Goal: Task Accomplishment & Management: Manage account settings

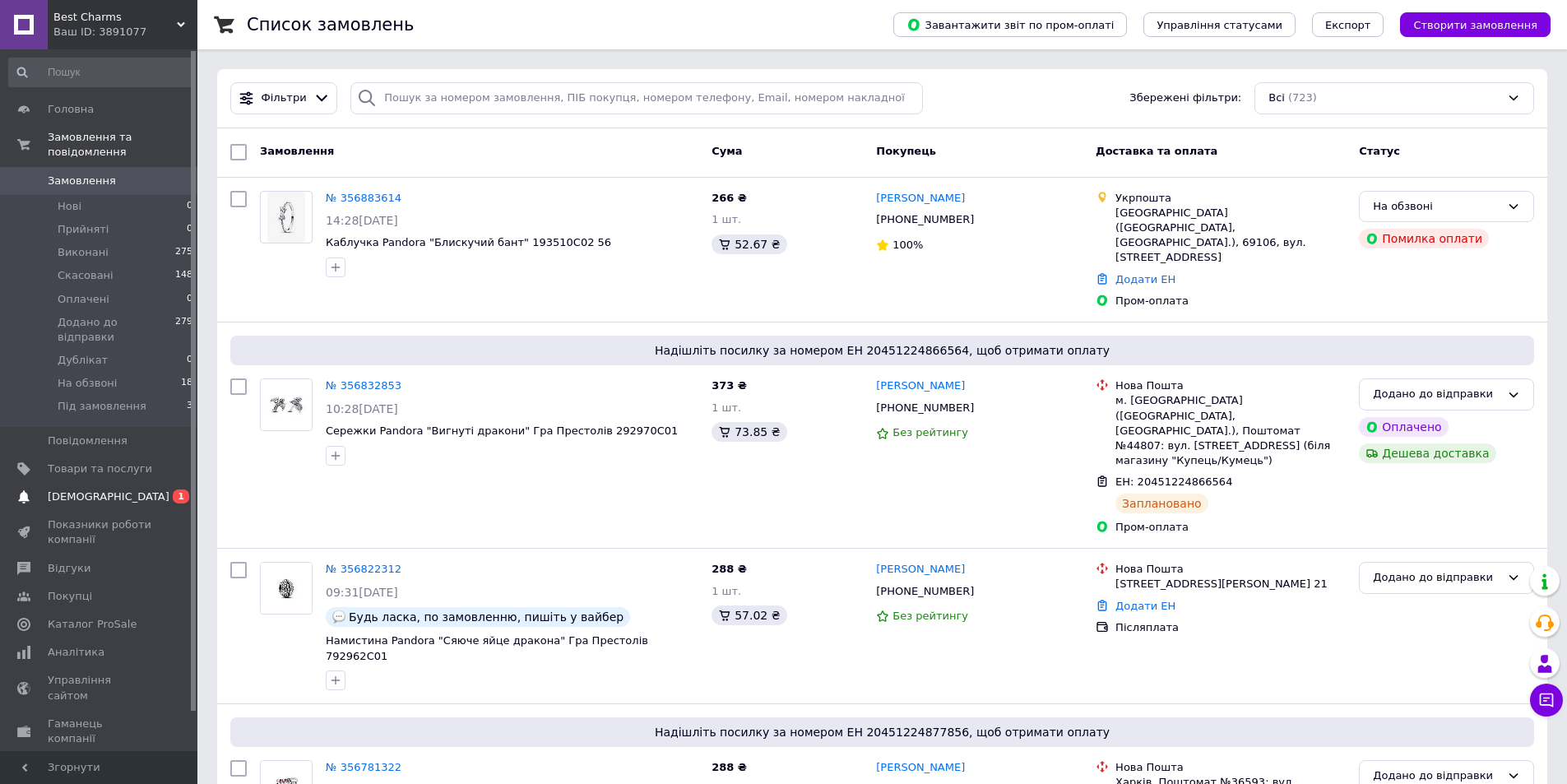
click at [154, 490] on span "0 1" at bounding box center [175, 497] width 46 height 15
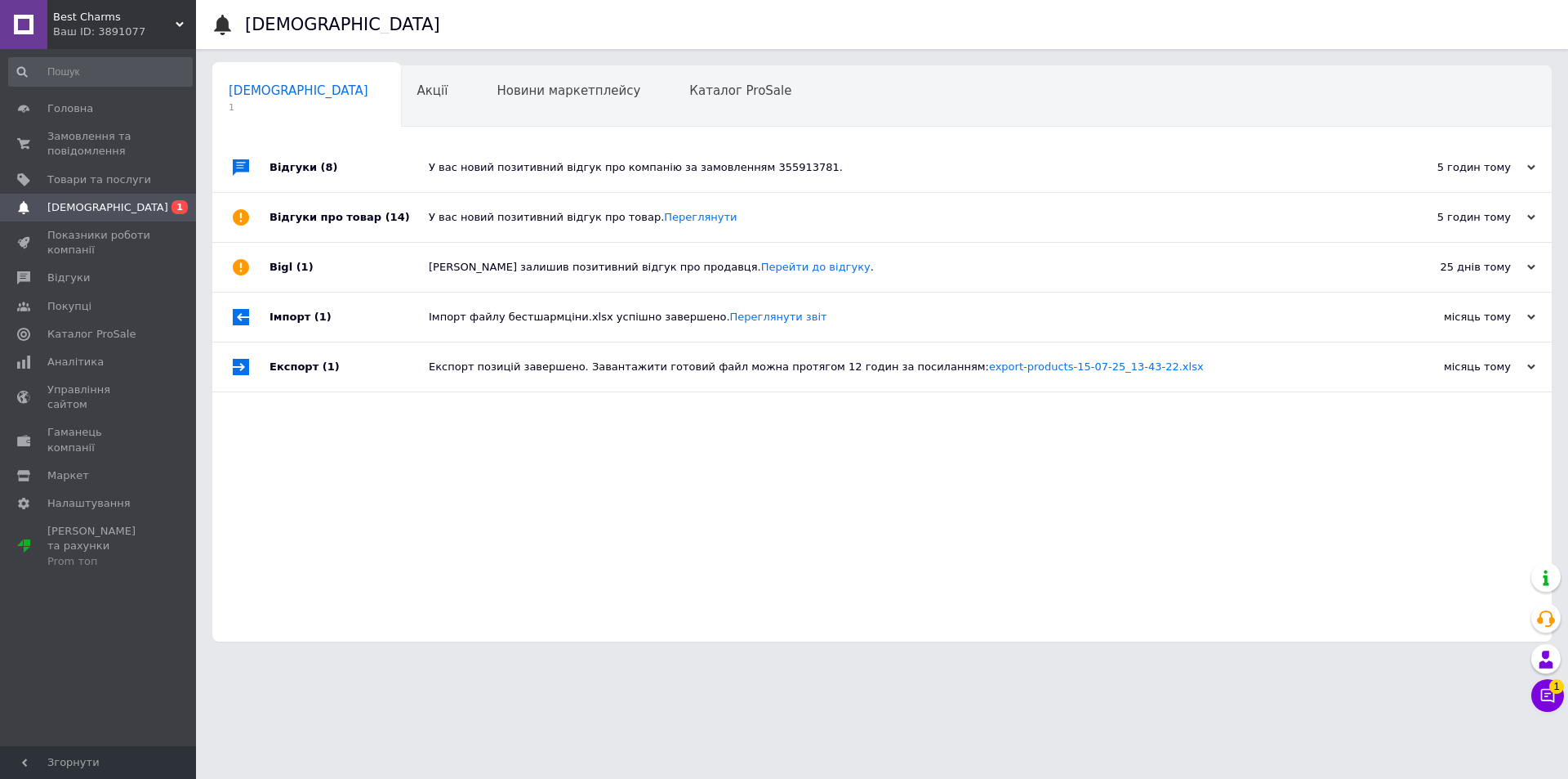
click at [1565, 658] on html "Best Charms Ваш ID: 3891077 Сайт Best Charms Кабінет покупця Перевірити стан си…" at bounding box center [784, 329] width 1568 height 658
click at [1550, 691] on icon at bounding box center [1547, 696] width 16 height 16
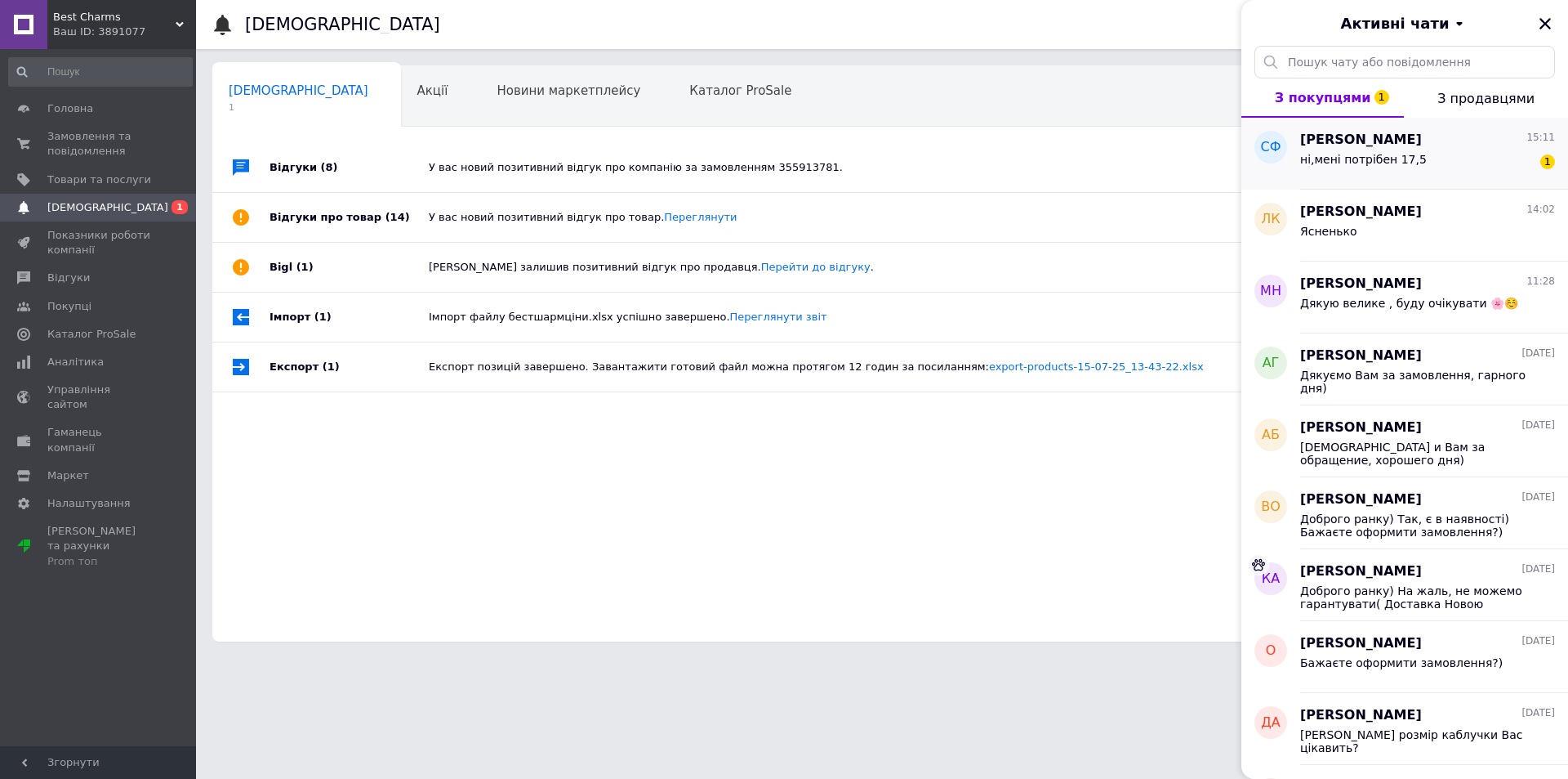
click at [1378, 161] on span "ні,мені потрібен 17,5" at bounding box center [1363, 159] width 127 height 13
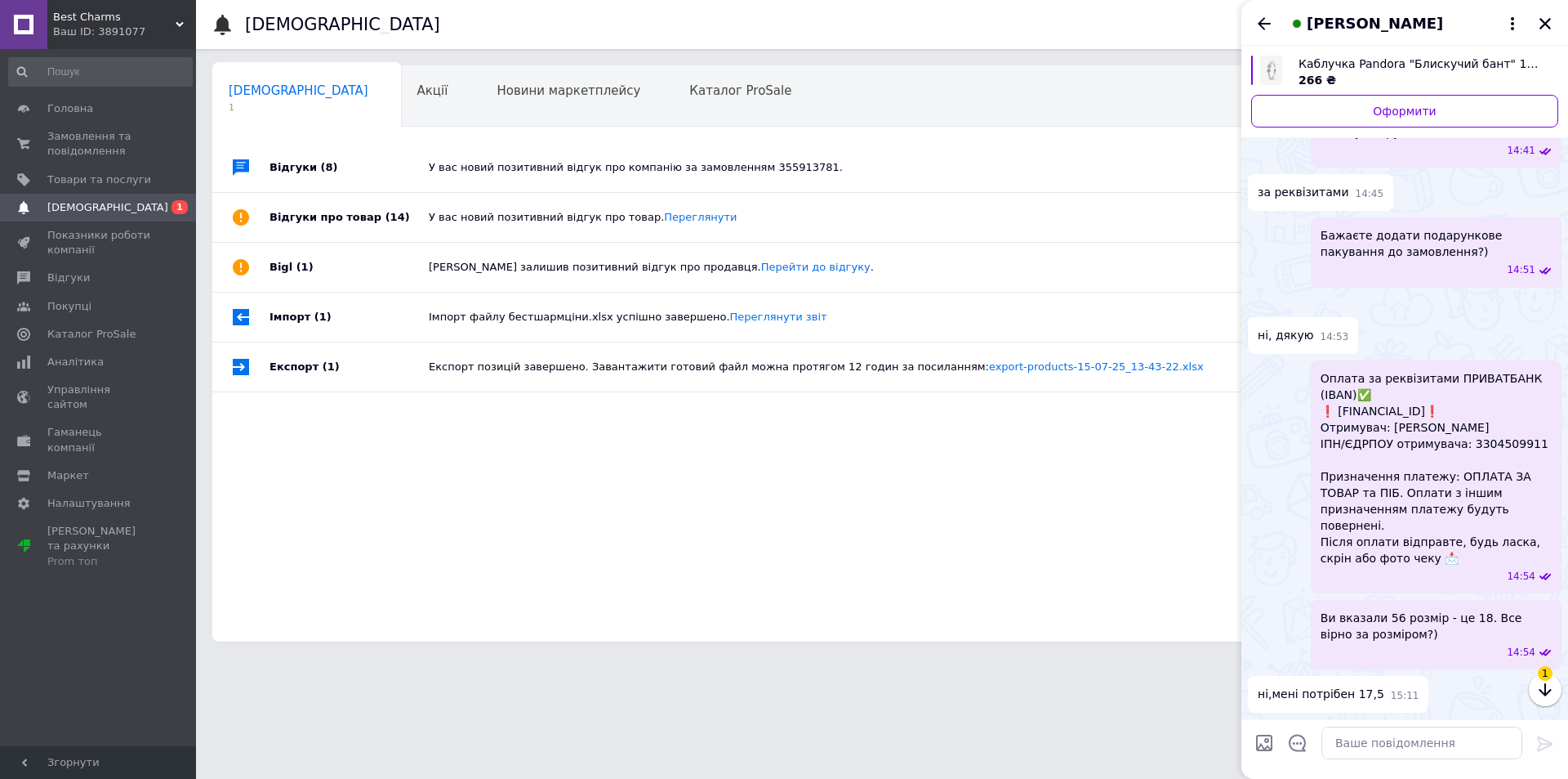
scroll to position [1374, 0]
click at [1399, 751] on textarea at bounding box center [1421, 743] width 201 height 33
type textarea "Це буде 54 розмір)"
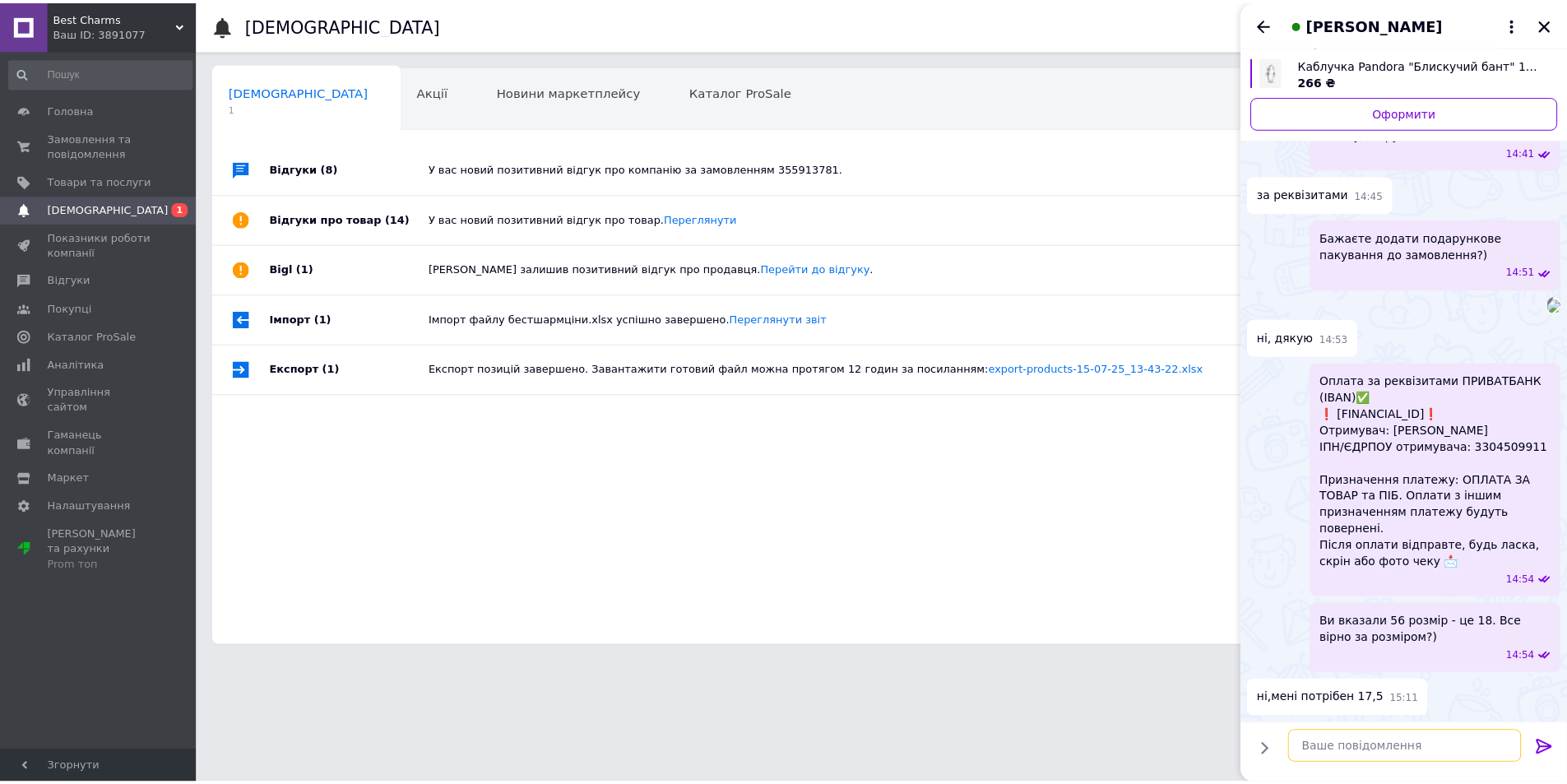
scroll to position [1398, 0]
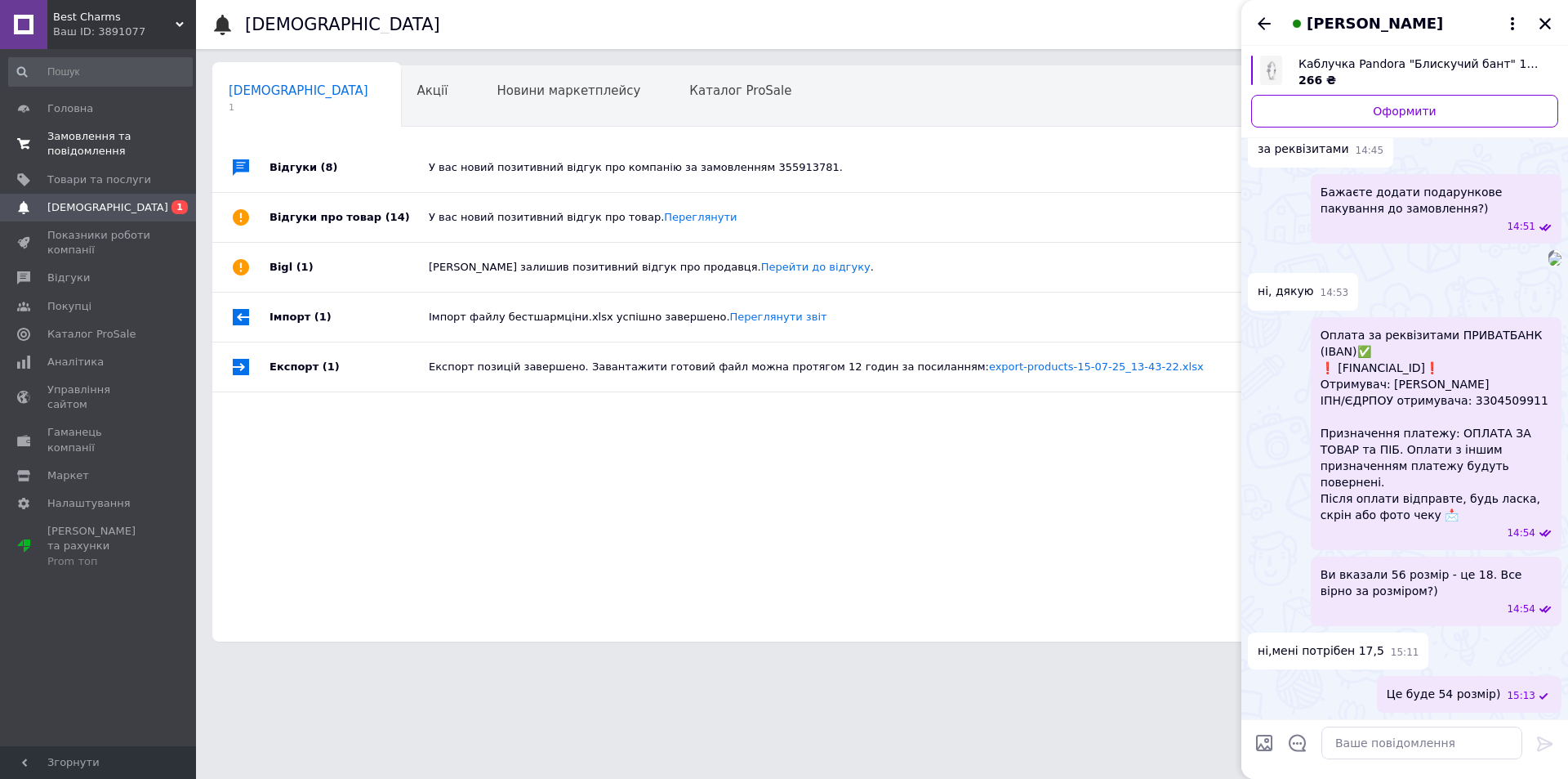
click at [80, 130] on span "Замовлення та повідомлення" at bounding box center [99, 144] width 104 height 29
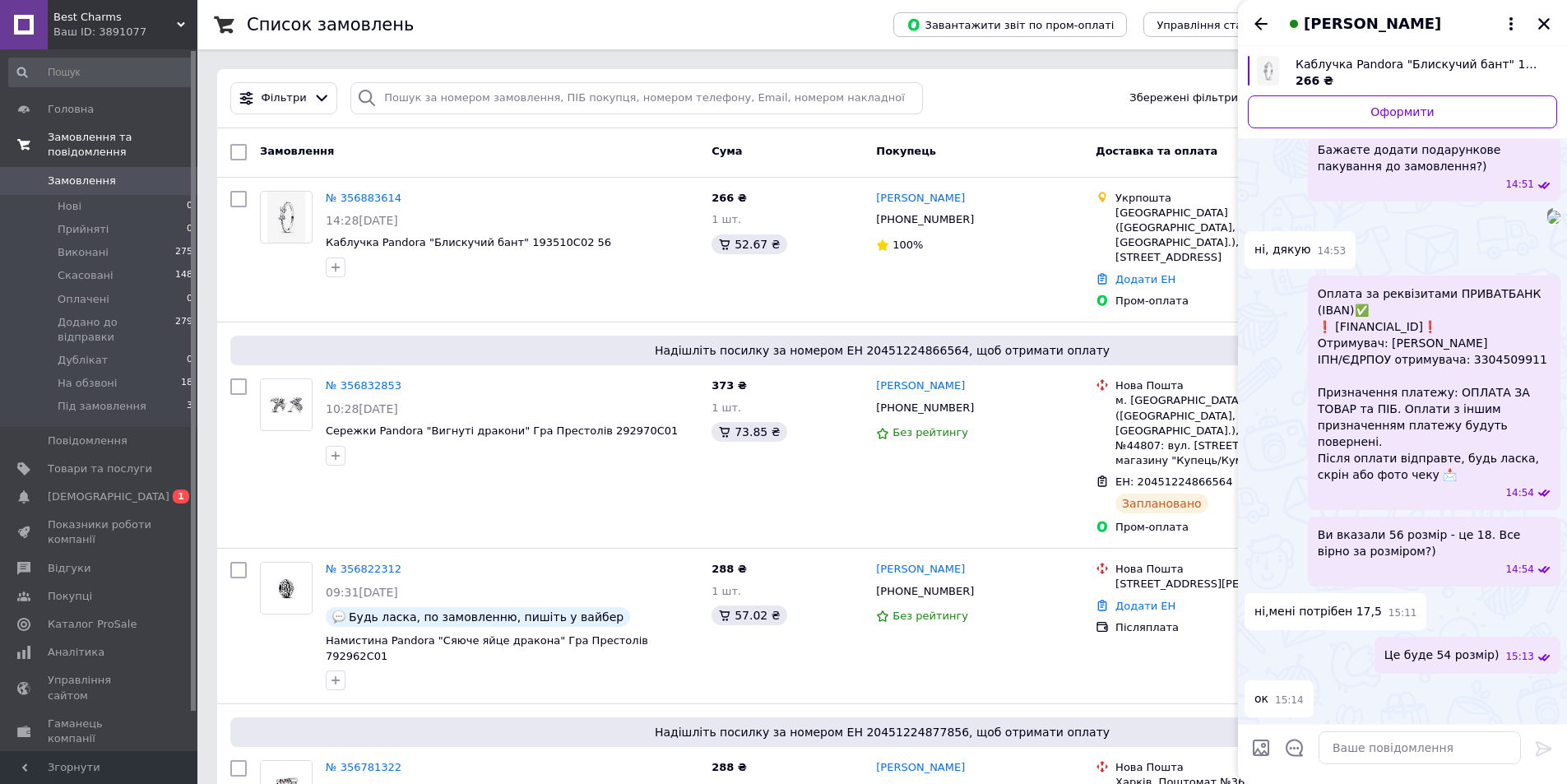
scroll to position [1440, 0]
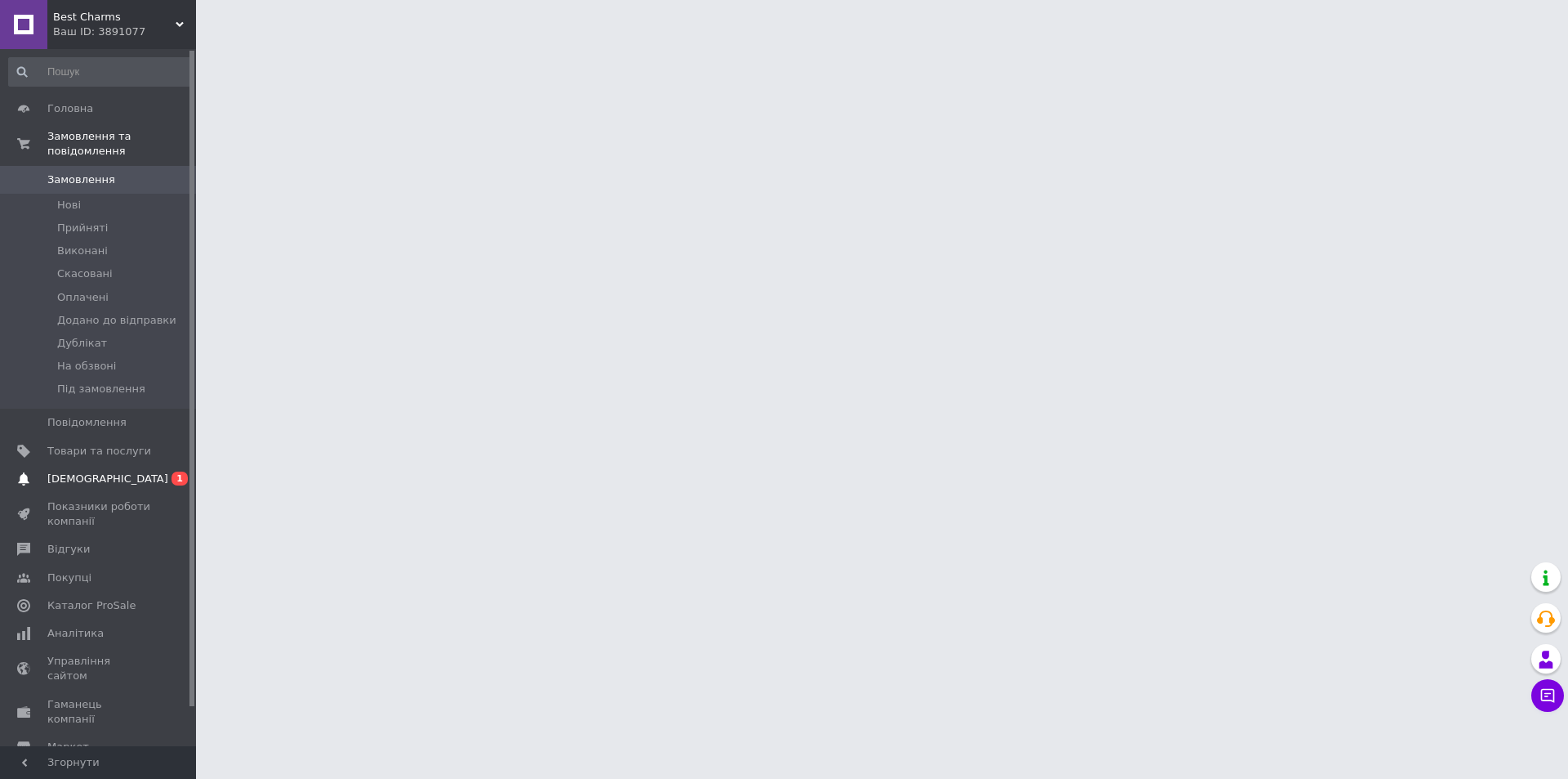
click at [142, 471] on span "[DEMOGRAPHIC_DATA]" at bounding box center [99, 478] width 104 height 14
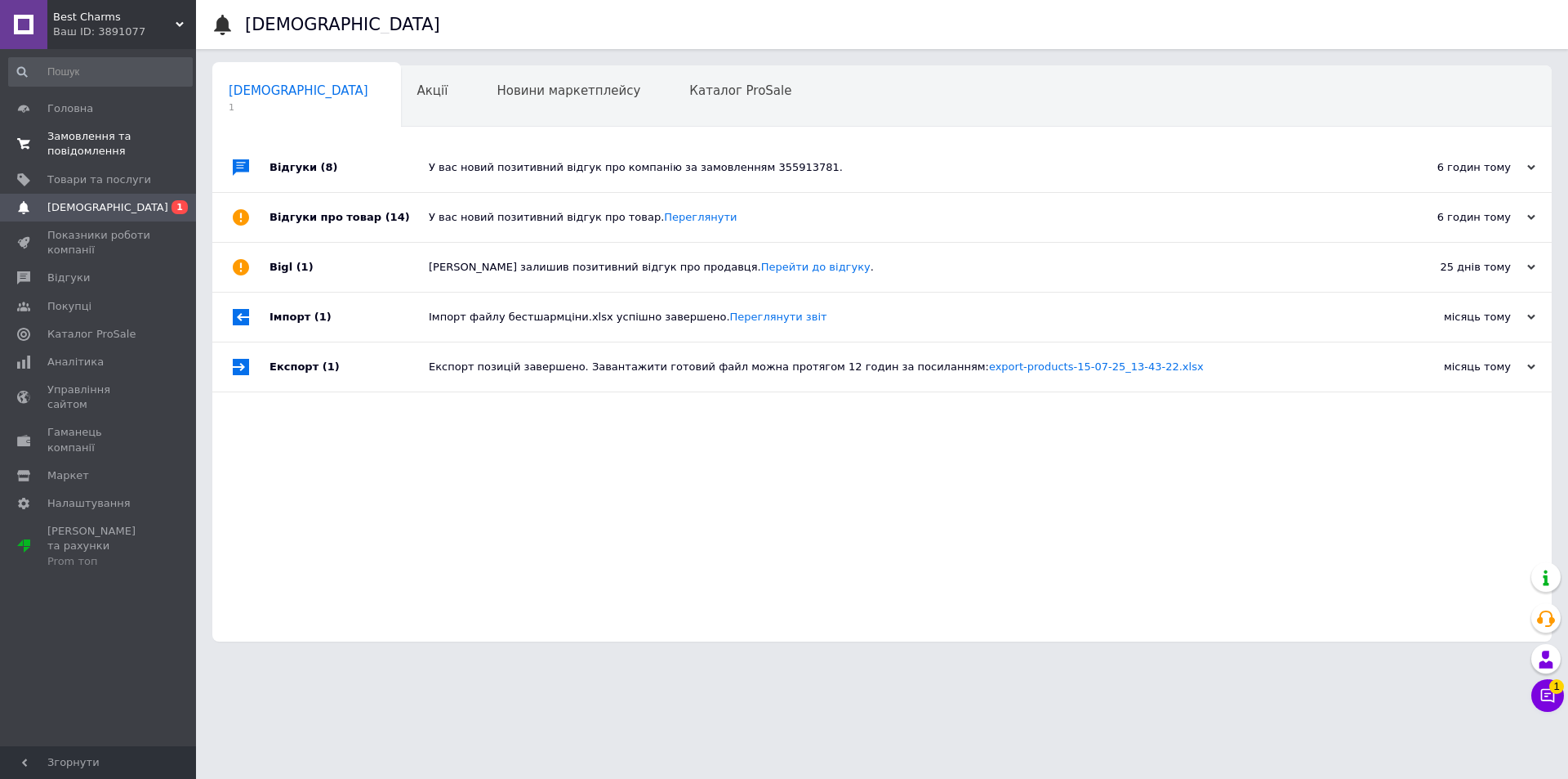
click at [129, 143] on span "Замовлення та повідомлення" at bounding box center [99, 144] width 104 height 29
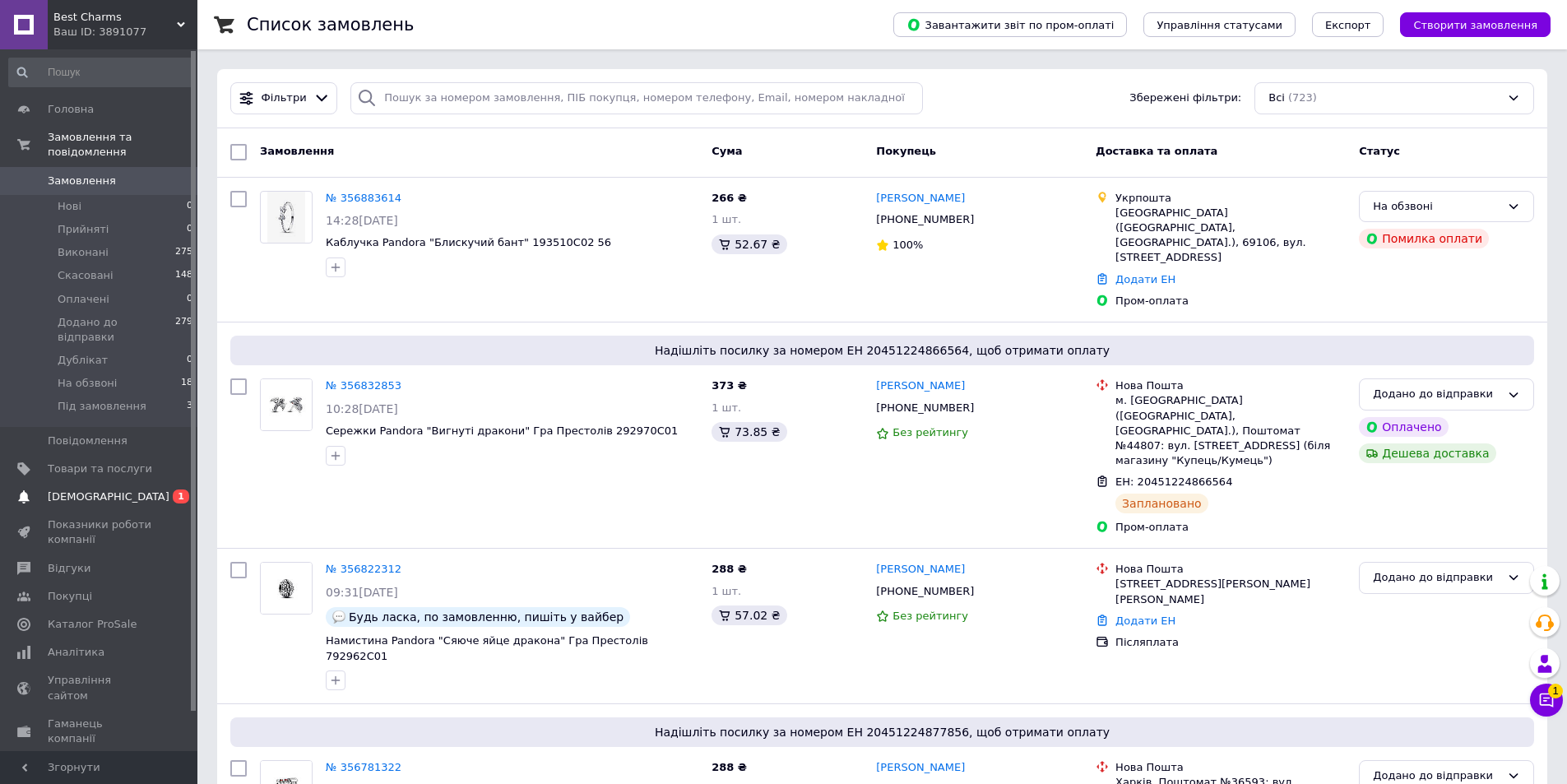
click at [140, 490] on span "[DEMOGRAPHIC_DATA]" at bounding box center [99, 497] width 105 height 15
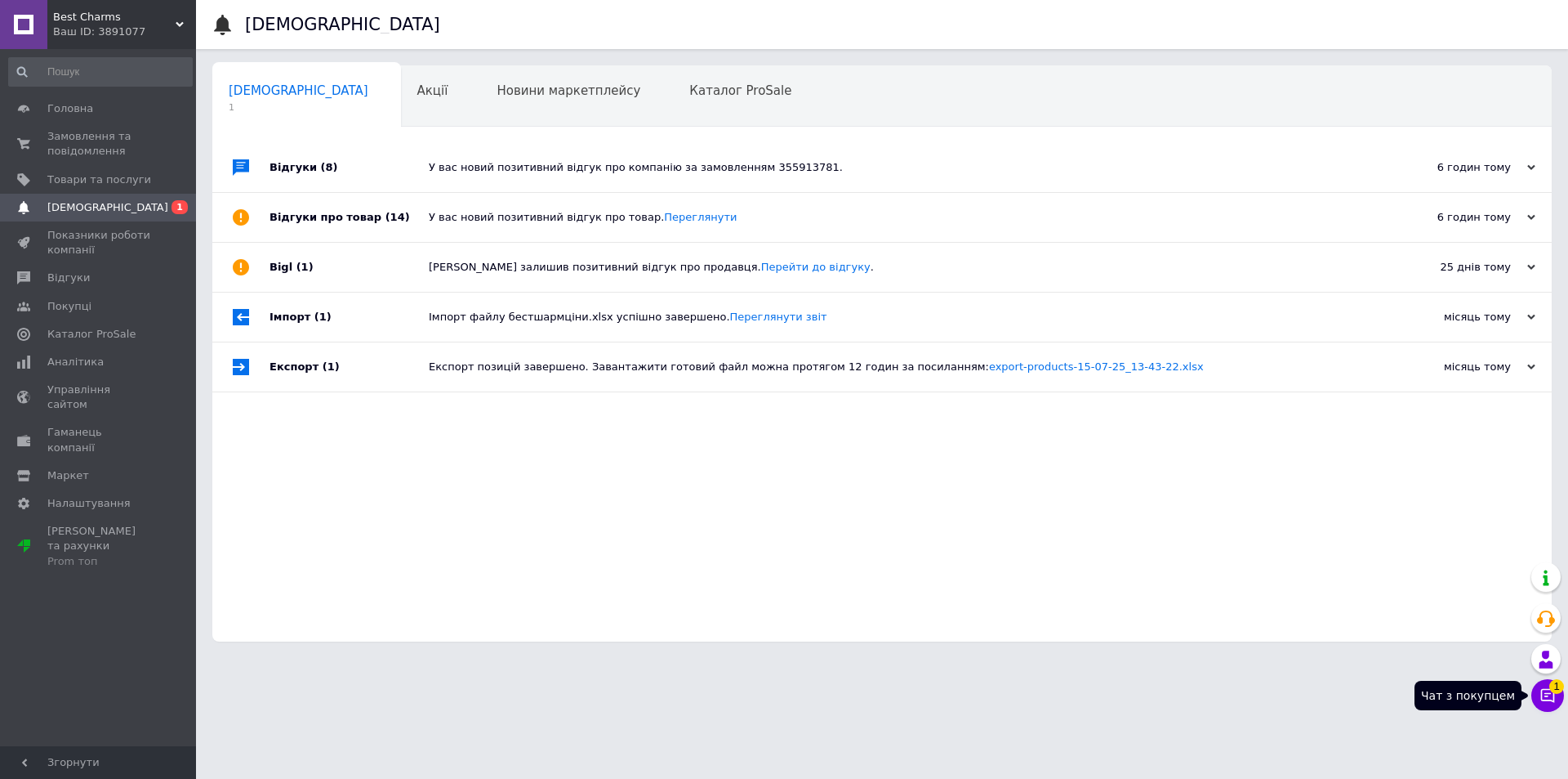
click at [1544, 690] on icon at bounding box center [1547, 696] width 16 height 16
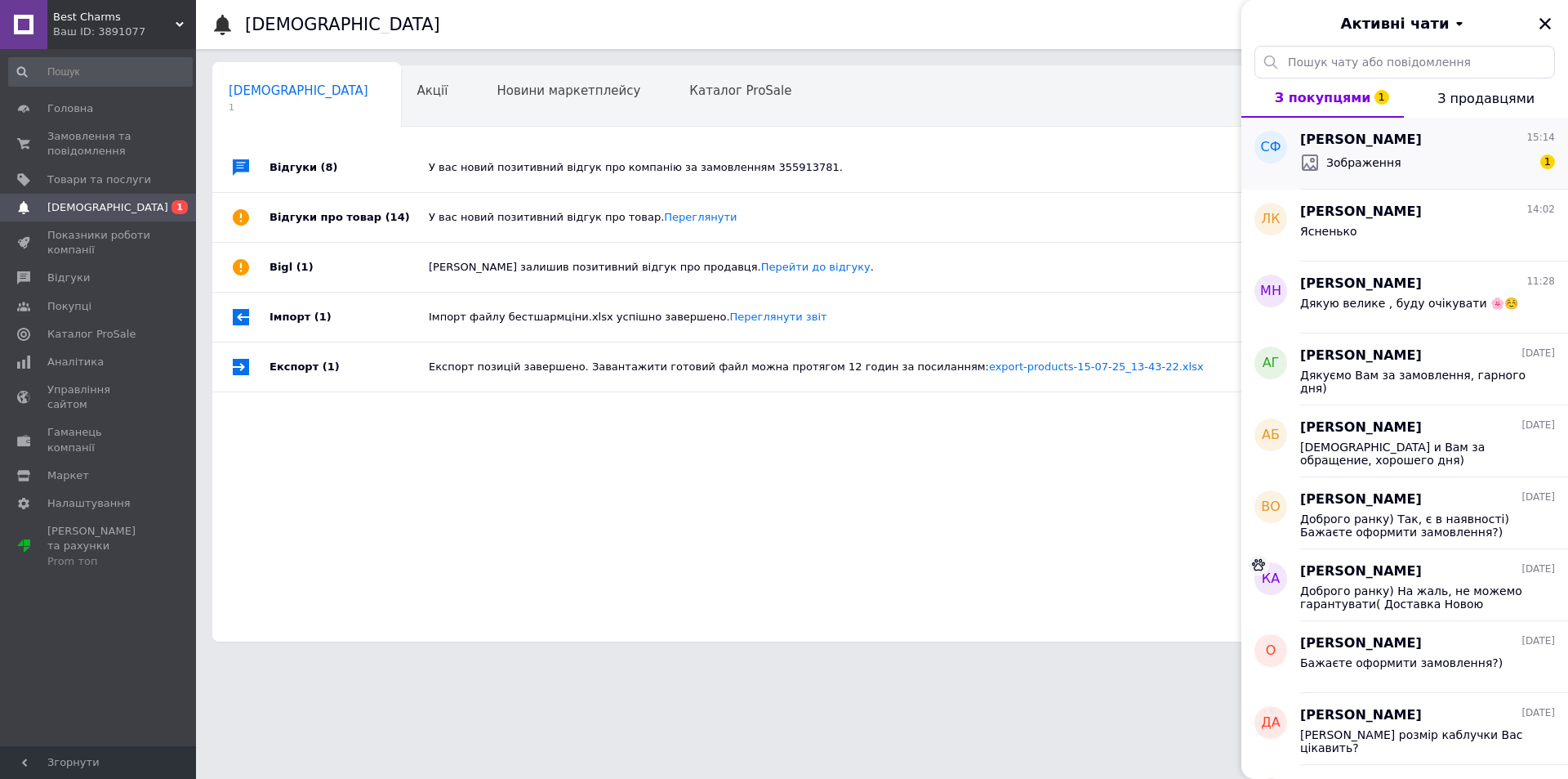
click at [1400, 159] on div "Зображення 1" at bounding box center [1427, 162] width 254 height 26
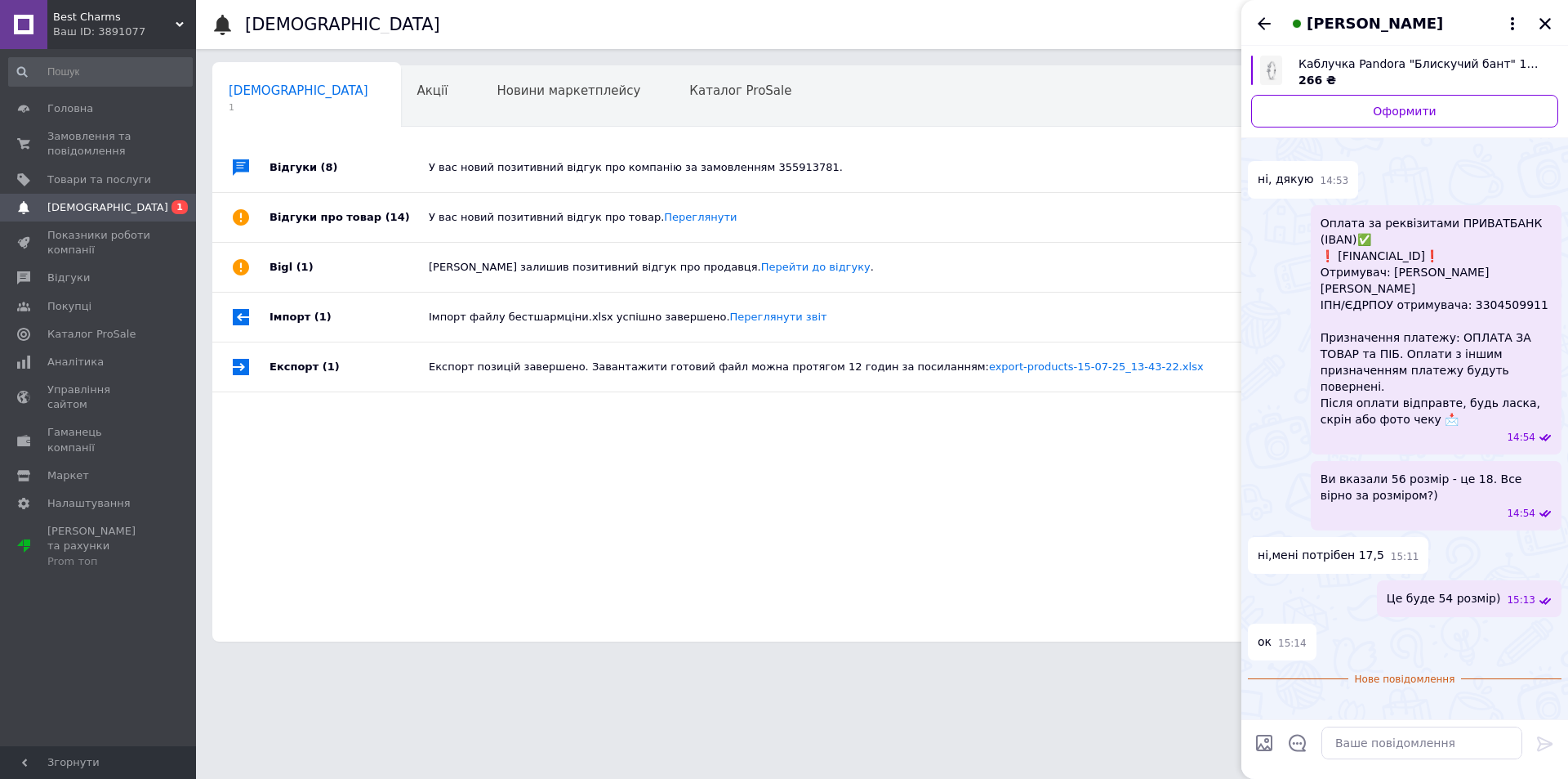
scroll to position [1713, 0]
click at [1391, 748] on textarea at bounding box center [1421, 743] width 201 height 33
paste textarea "Прикраси виготовлені із покриттям срібла 925 проби та позолоти, обов'язково огл…"
type textarea "Прикраси виготовлені із покриттям срібла 925 проби та позолоти, обов'язково огл…"
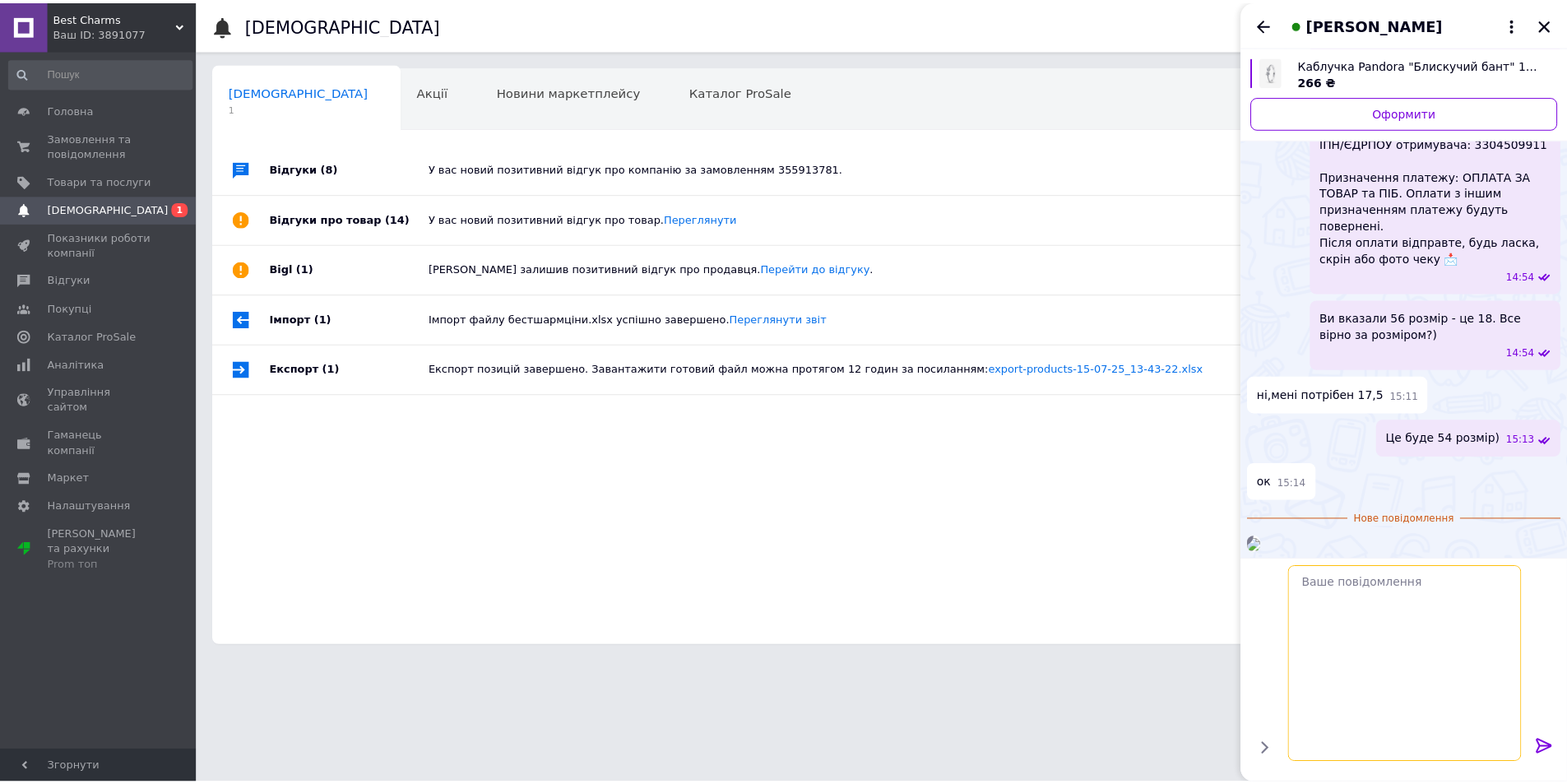
scroll to position [1918, 0]
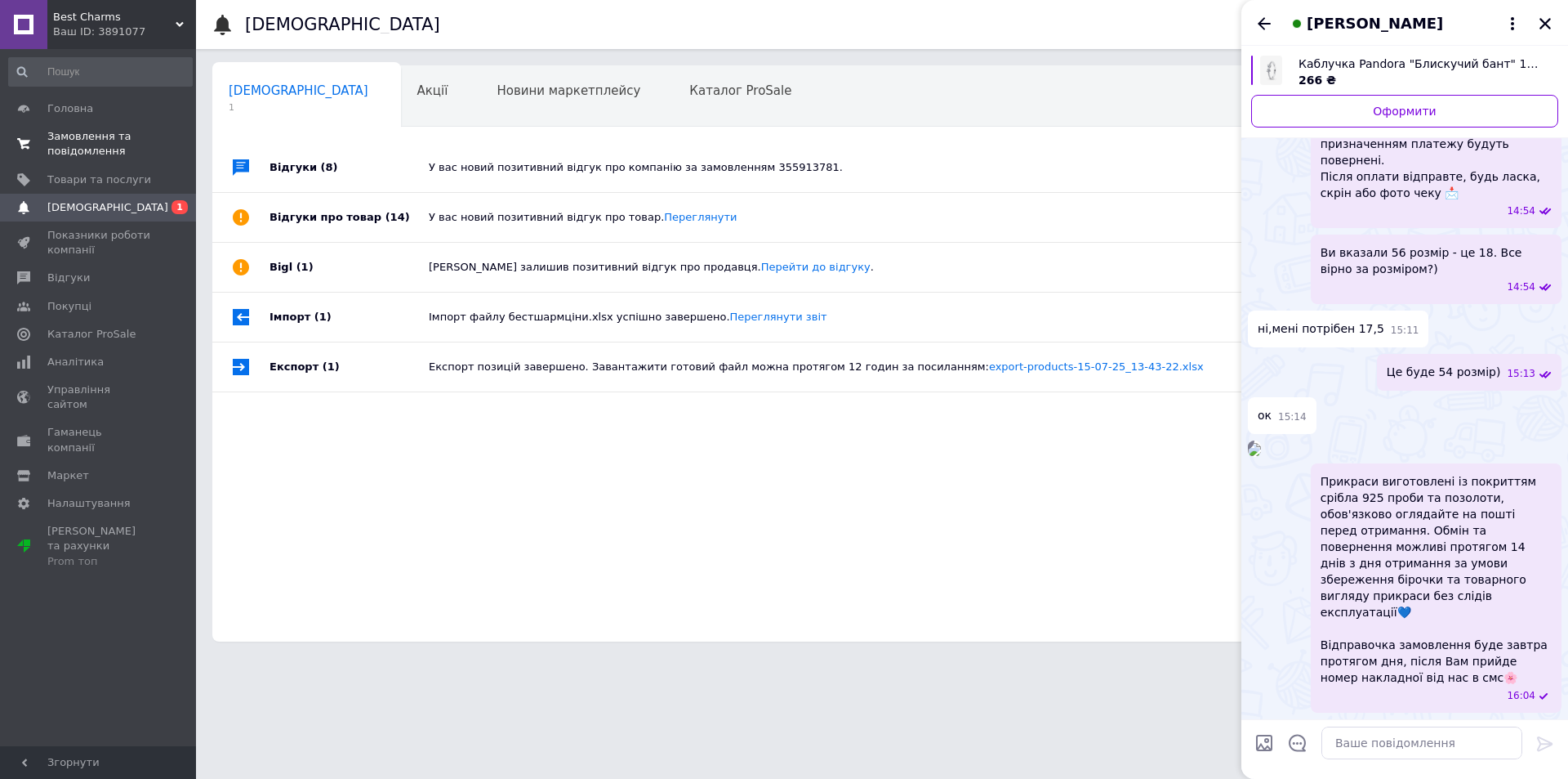
click at [95, 149] on span "Замовлення та повідомлення" at bounding box center [99, 144] width 104 height 29
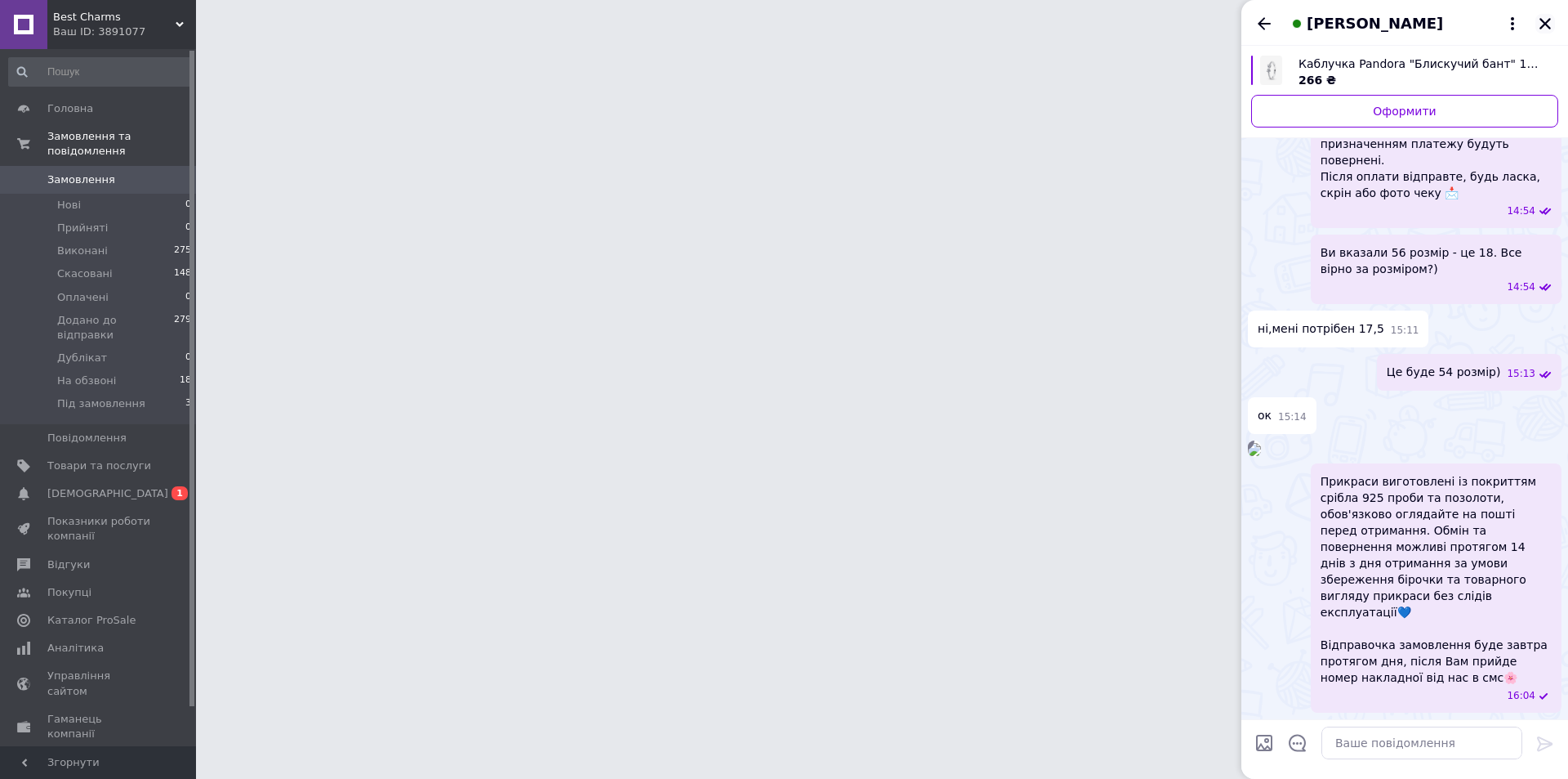
click at [1552, 25] on icon "Закрити" at bounding box center [1545, 24] width 14 height 14
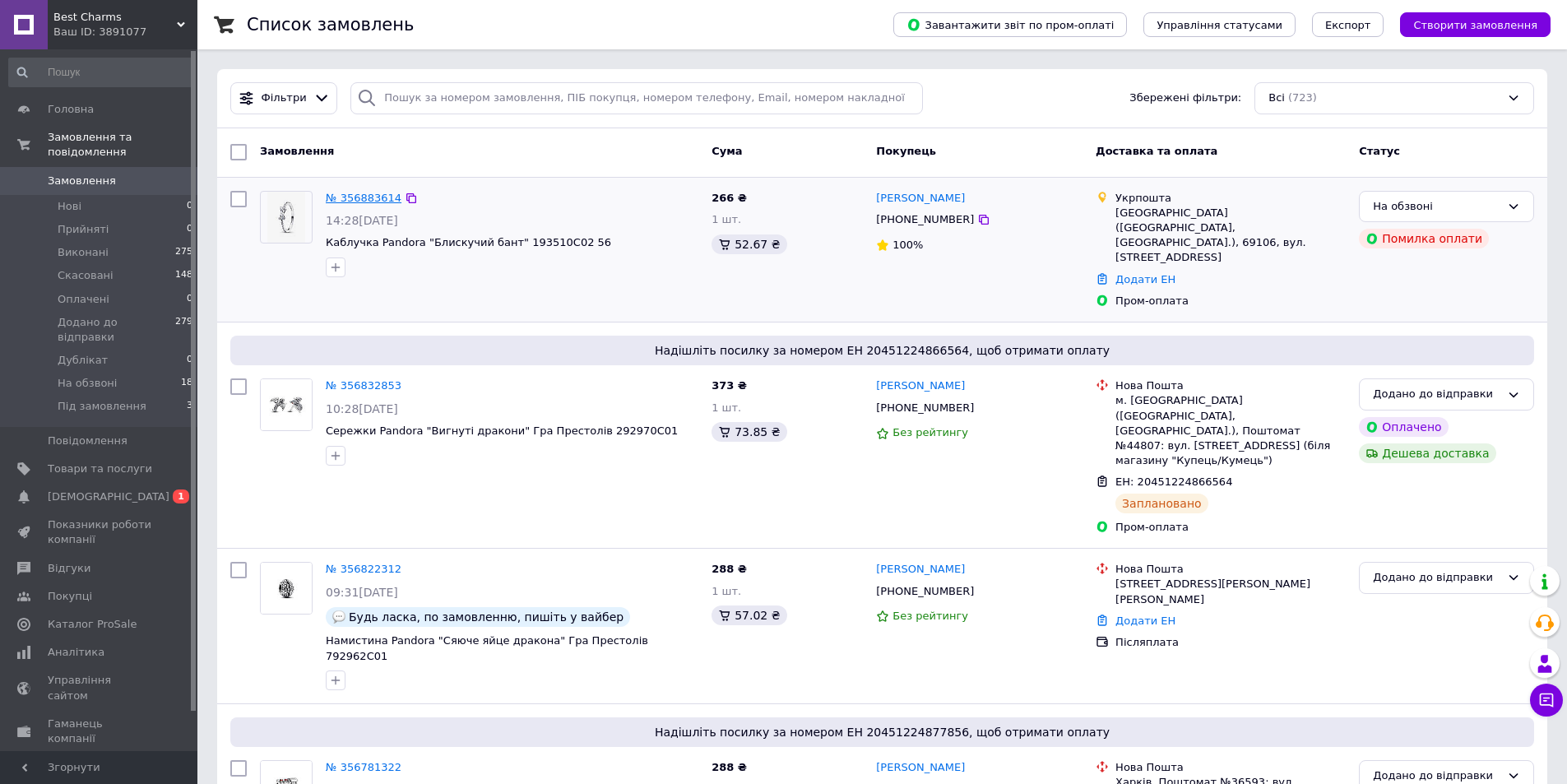
click at [368, 199] on link "№ 356883614" at bounding box center [363, 198] width 76 height 13
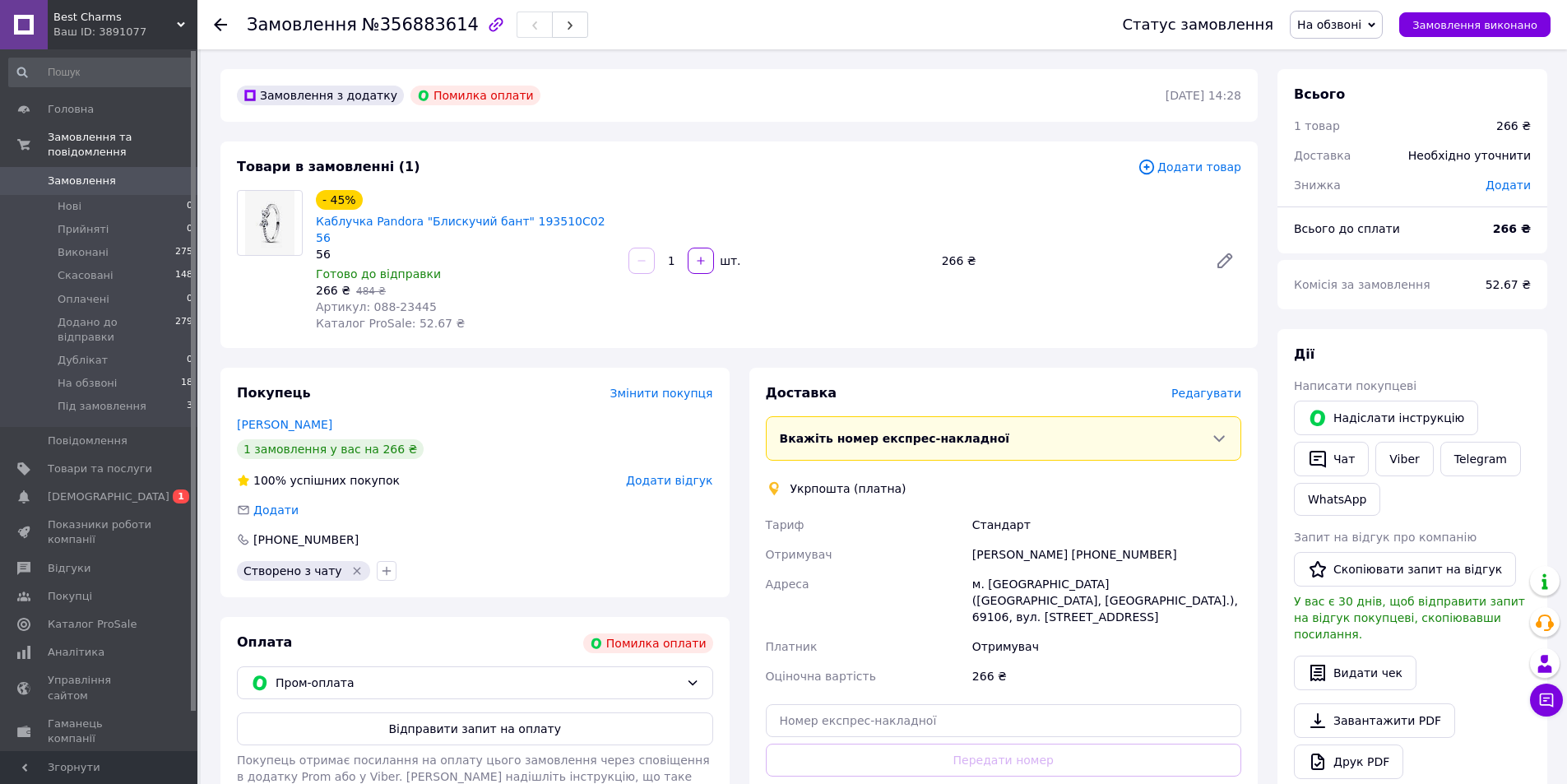
click at [1345, 33] on span "На обзвоні" at bounding box center [1336, 25] width 93 height 28
click at [1376, 159] on li "Додано до відправки" at bounding box center [1359, 156] width 137 height 25
drag, startPoint x: 409, startPoint y: 285, endPoint x: 365, endPoint y: 285, distance: 44.0
click at [365, 298] on div "Артикул: 088-23445" at bounding box center [465, 306] width 299 height 16
copy span "088-23445"
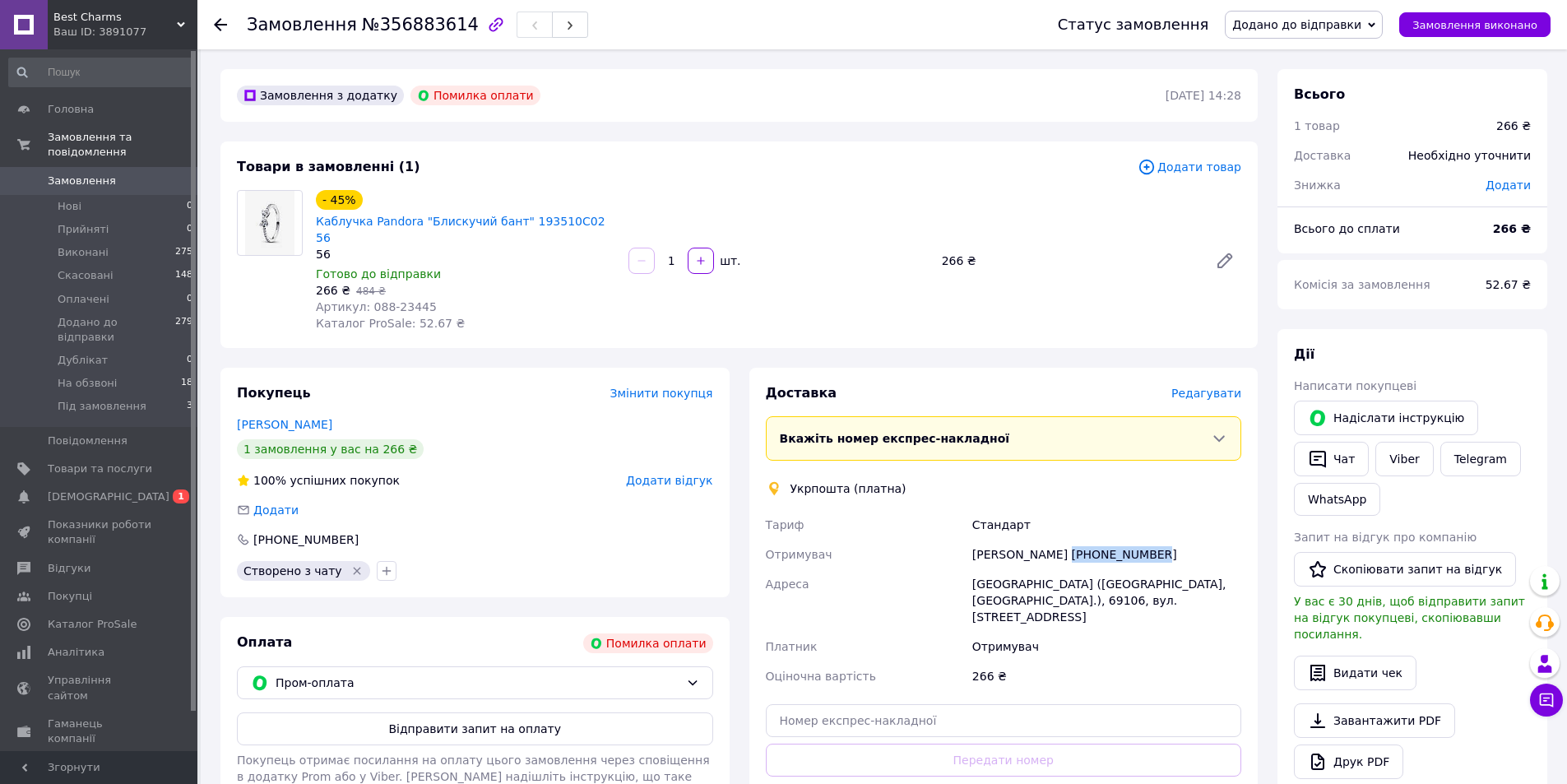
drag, startPoint x: 1114, startPoint y: 542, endPoint x: 1056, endPoint y: 543, distance: 58.0
click at [1056, 543] on div "Софія Флатова +380967817987" at bounding box center [1107, 554] width 275 height 29
copy div "[PHONE_NUMBER]"
drag, startPoint x: 1048, startPoint y: 538, endPoint x: 755, endPoint y: 637, distance: 309.3
click at [972, 540] on div "Софія Флатова +380967817987" at bounding box center [1107, 554] width 275 height 29
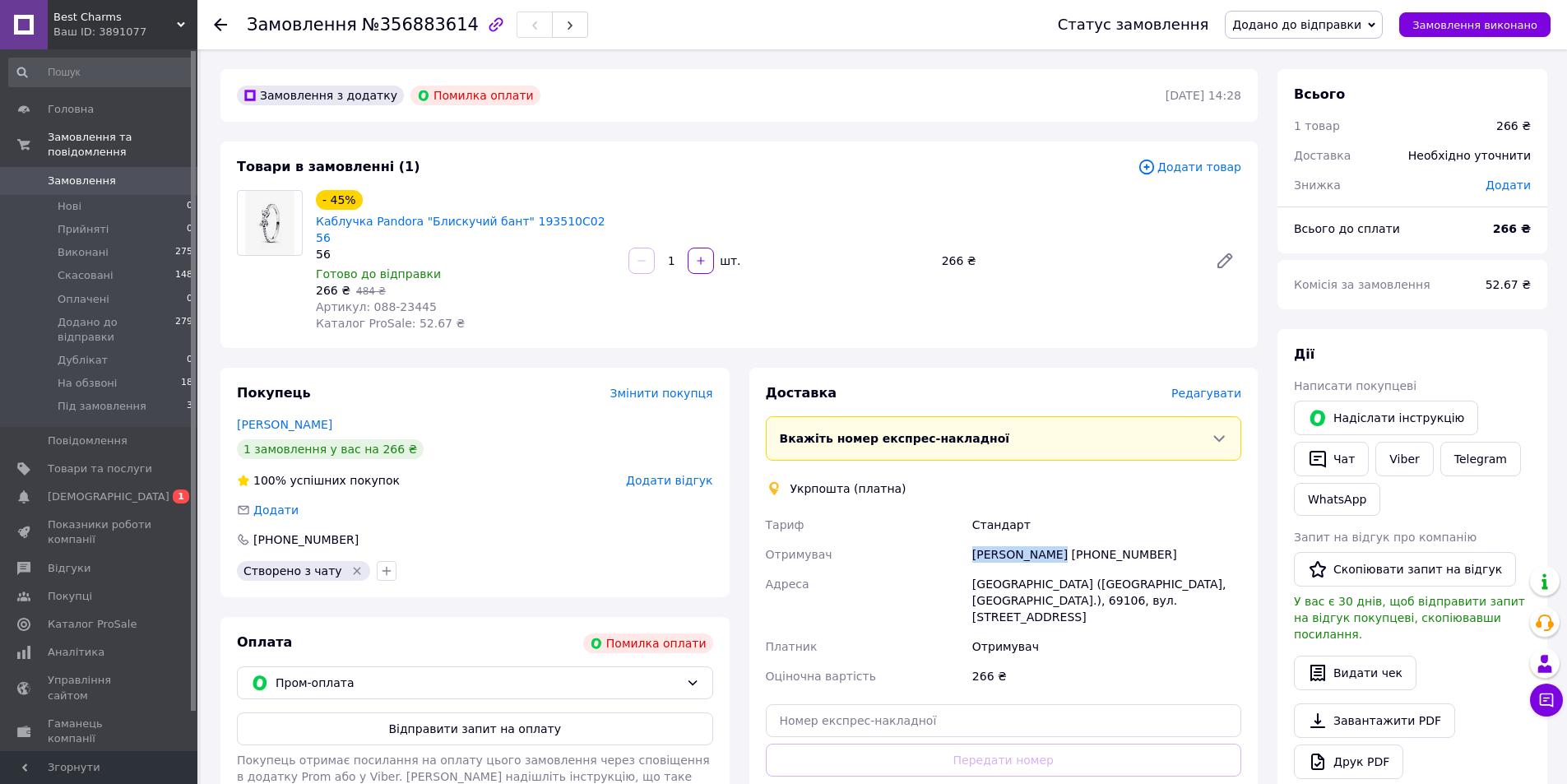
copy div "[PERSON_NAME]"
drag, startPoint x: 1145, startPoint y: 576, endPoint x: 964, endPoint y: 569, distance: 181.1
click at [964, 569] on div "Тариф Стандарт Отримувач Софія Флатова +380967817987 Адреса Запоріжжя (Запорізь…" at bounding box center [1003, 600] width 483 height 181
copy div "Адреса Запоріжжя (Запорізька обл., Запорізький р-н.), 69106, вул. Павлокічкаськ…"
click at [1534, 708] on button "Чат з покупцем" at bounding box center [1547, 700] width 33 height 33
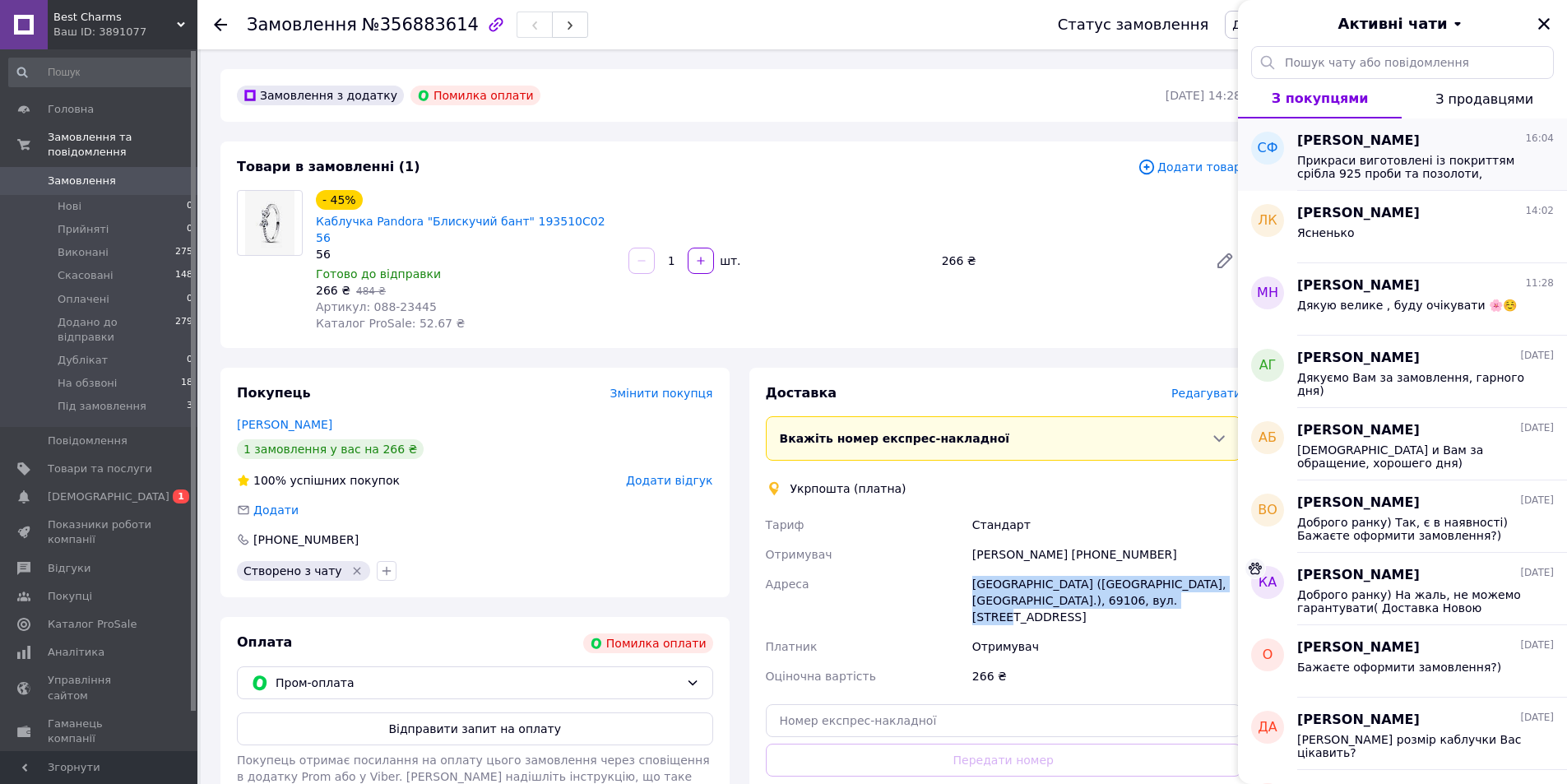
click at [1348, 164] on span "Прикраси виготовлені із покриттям срібла 925 проби та позолоти, обов'язково огл…" at bounding box center [1415, 167] width 233 height 26
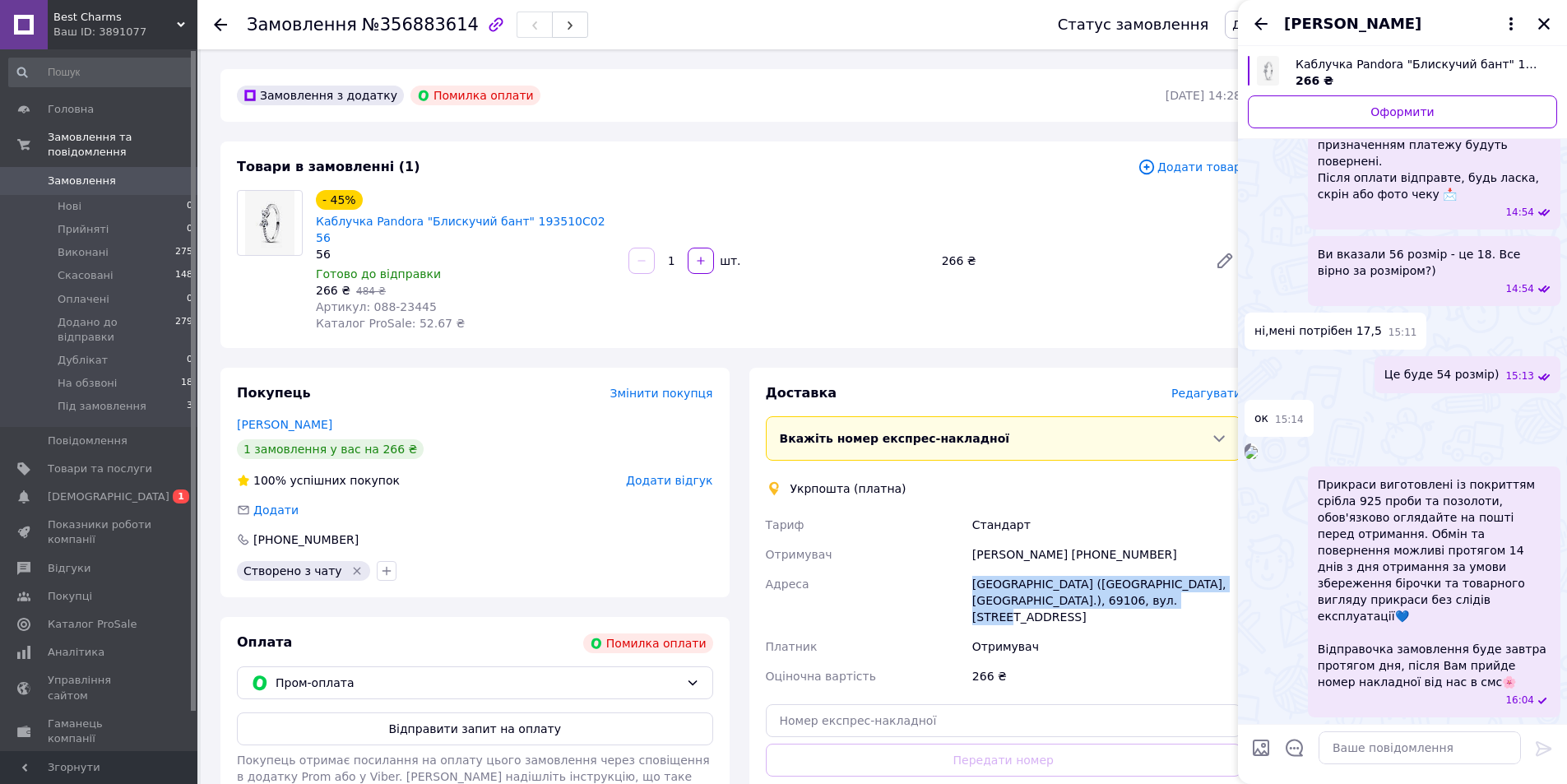
scroll to position [1570, 0]
click at [1551, 30] on icon "Закрити" at bounding box center [1544, 24] width 15 height 15
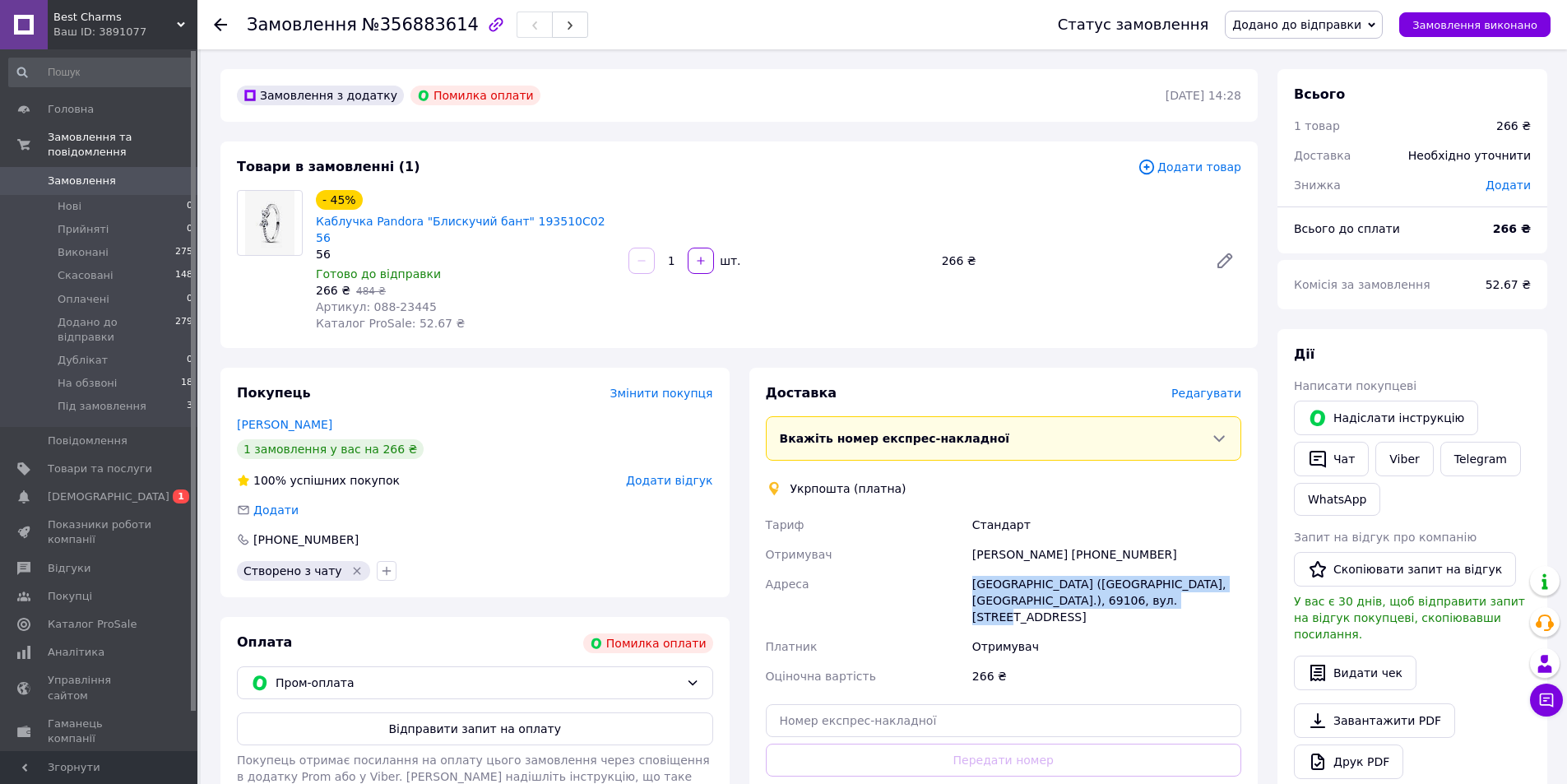
click at [149, 173] on span "Замовлення" at bounding box center [99, 181] width 105 height 15
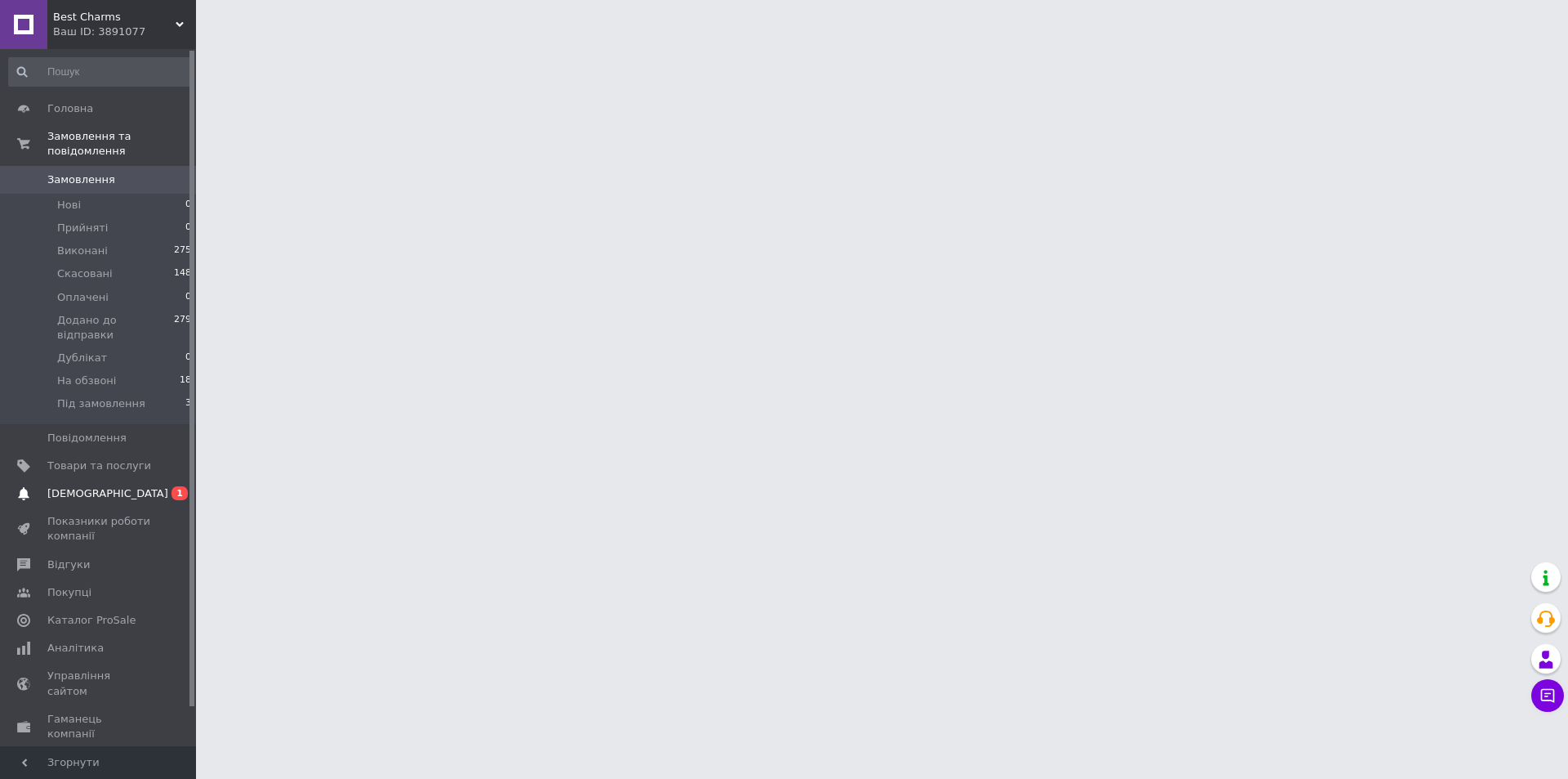
click at [161, 486] on span "0 1" at bounding box center [174, 494] width 45 height 14
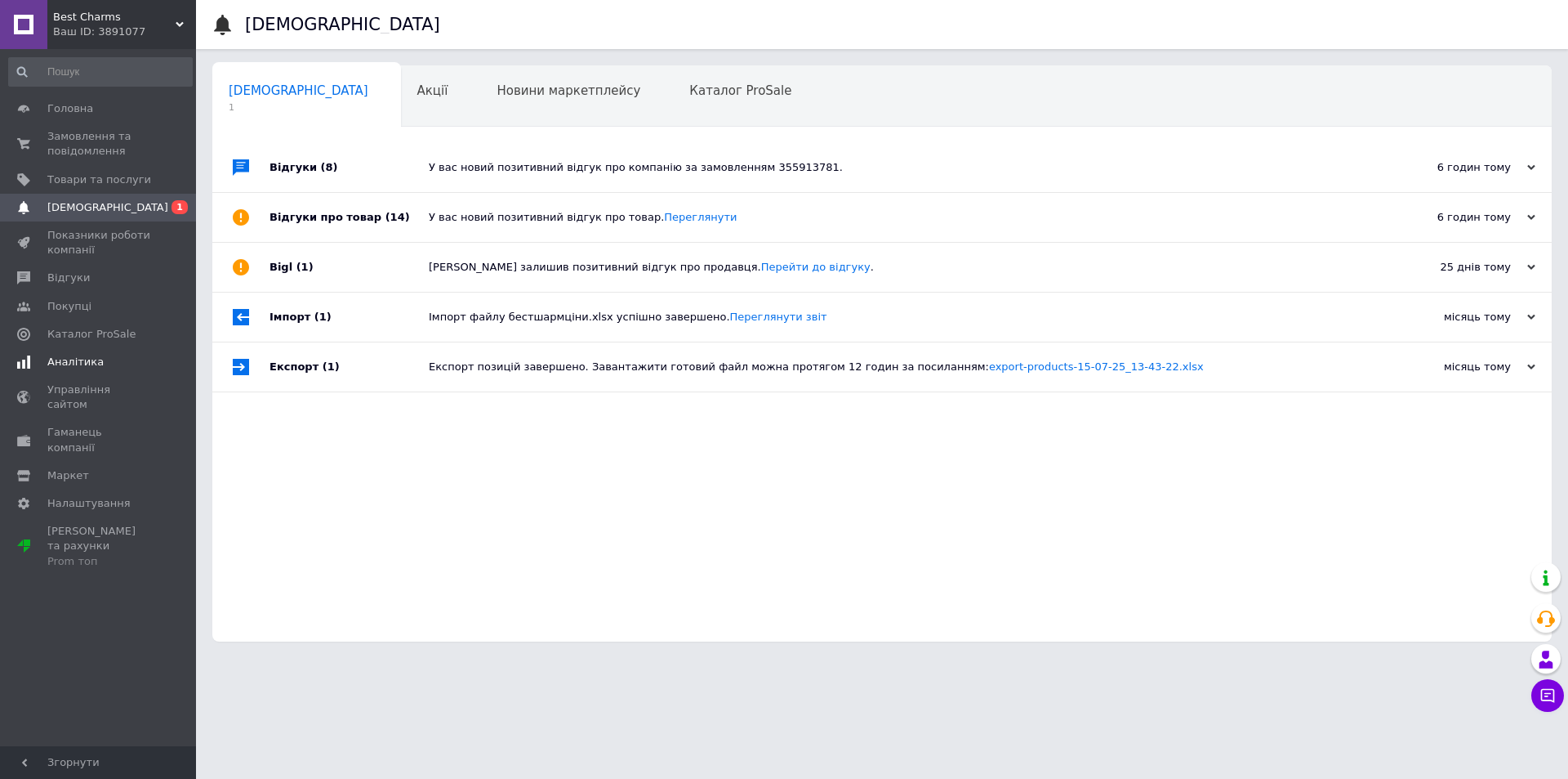
click at [66, 363] on span "Аналітика" at bounding box center [75, 361] width 56 height 14
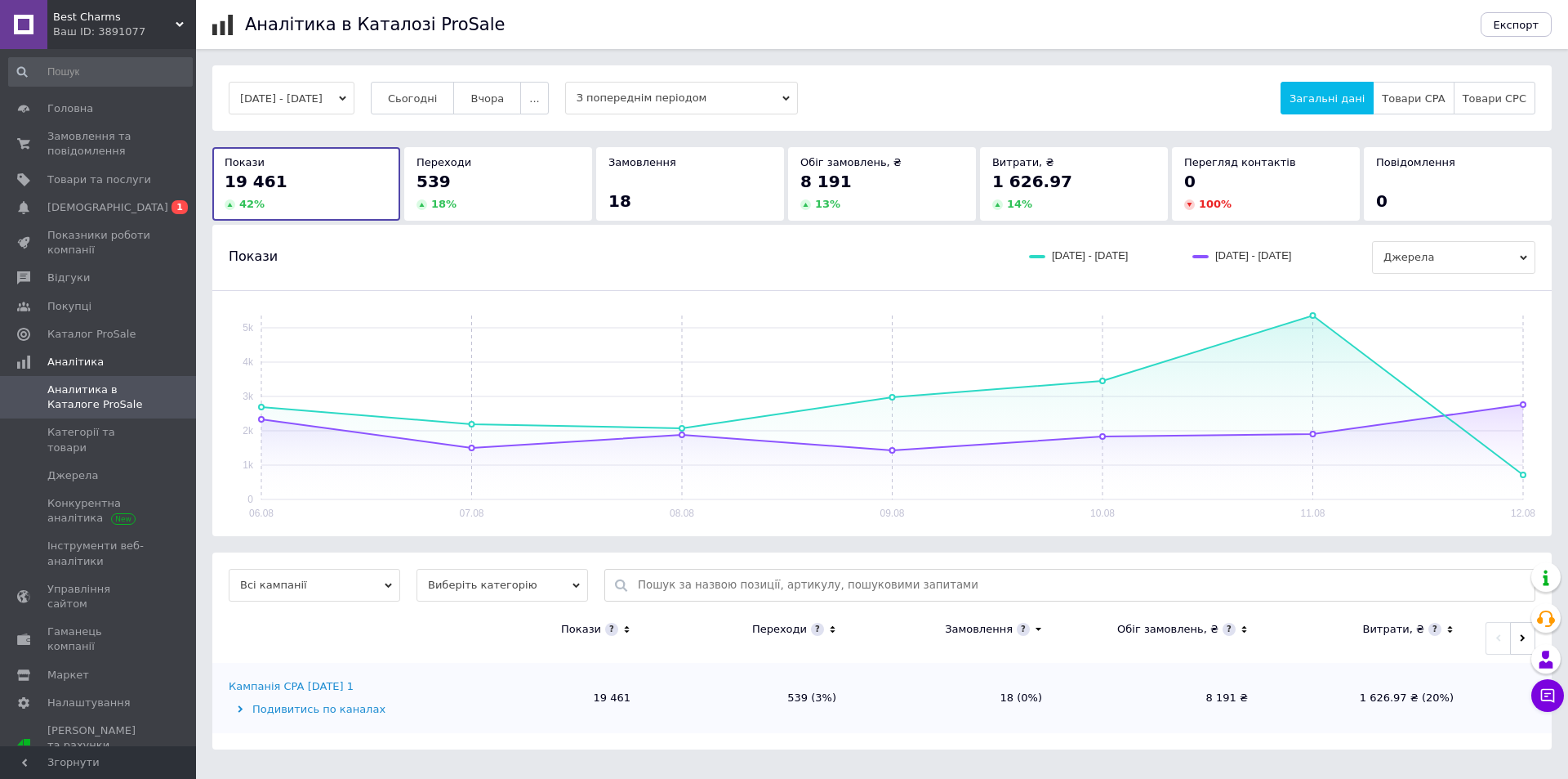
click at [666, 189] on div "18" at bounding box center [690, 200] width 163 height 23
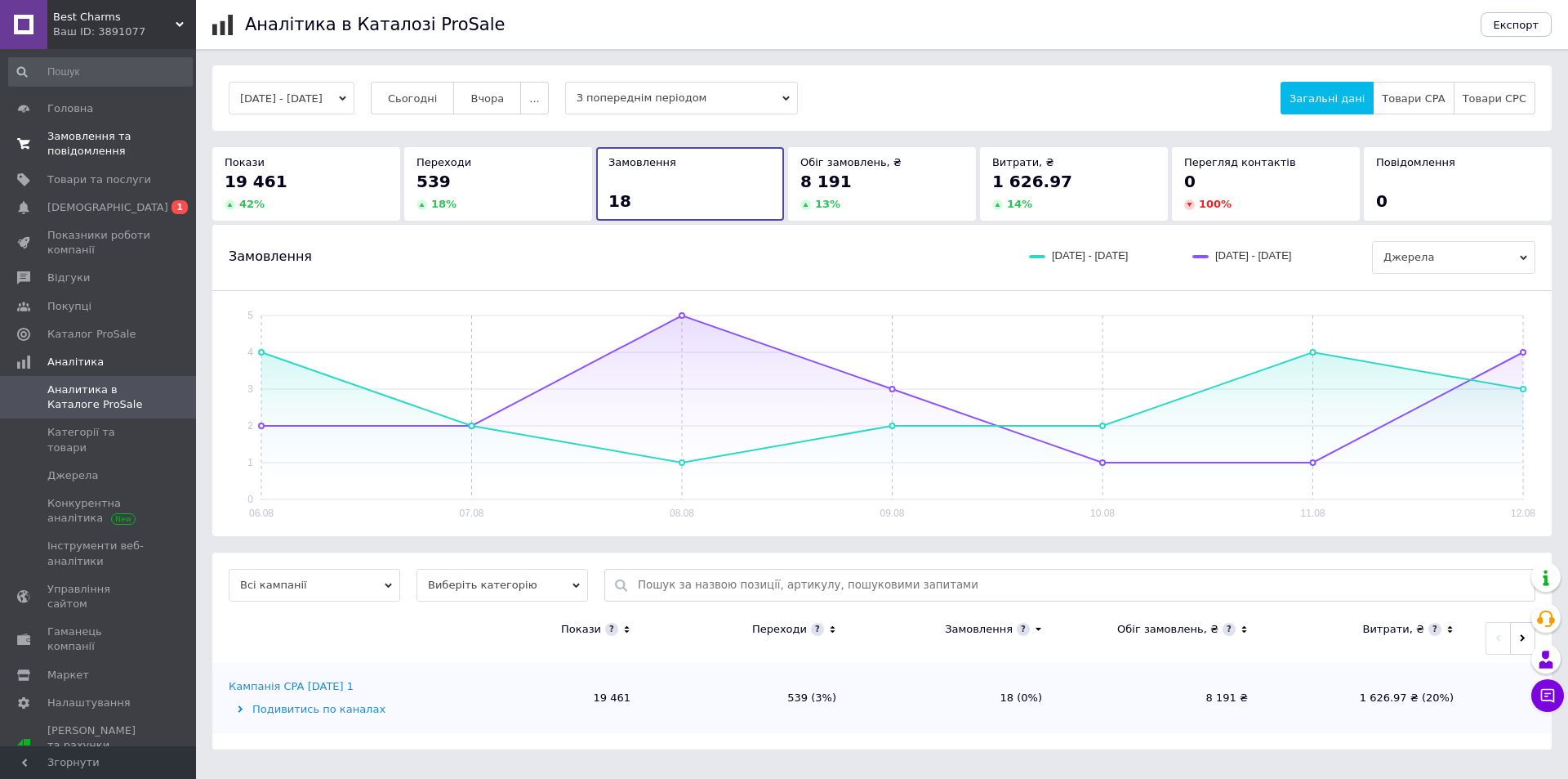
click at [104, 140] on span "Замовлення та повідомлення" at bounding box center [99, 144] width 104 height 29
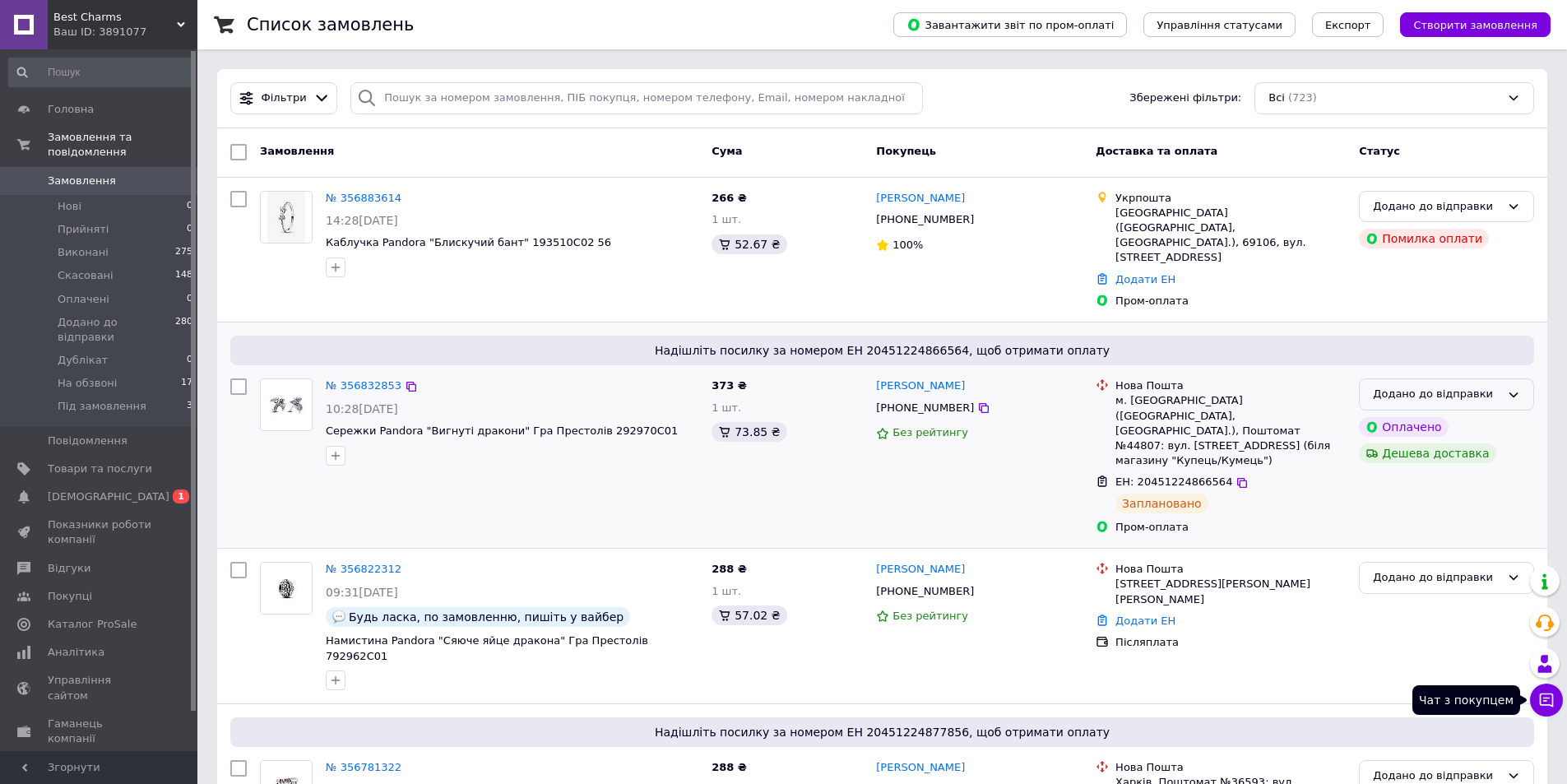
click at [1541, 704] on icon at bounding box center [1547, 699] width 14 height 14
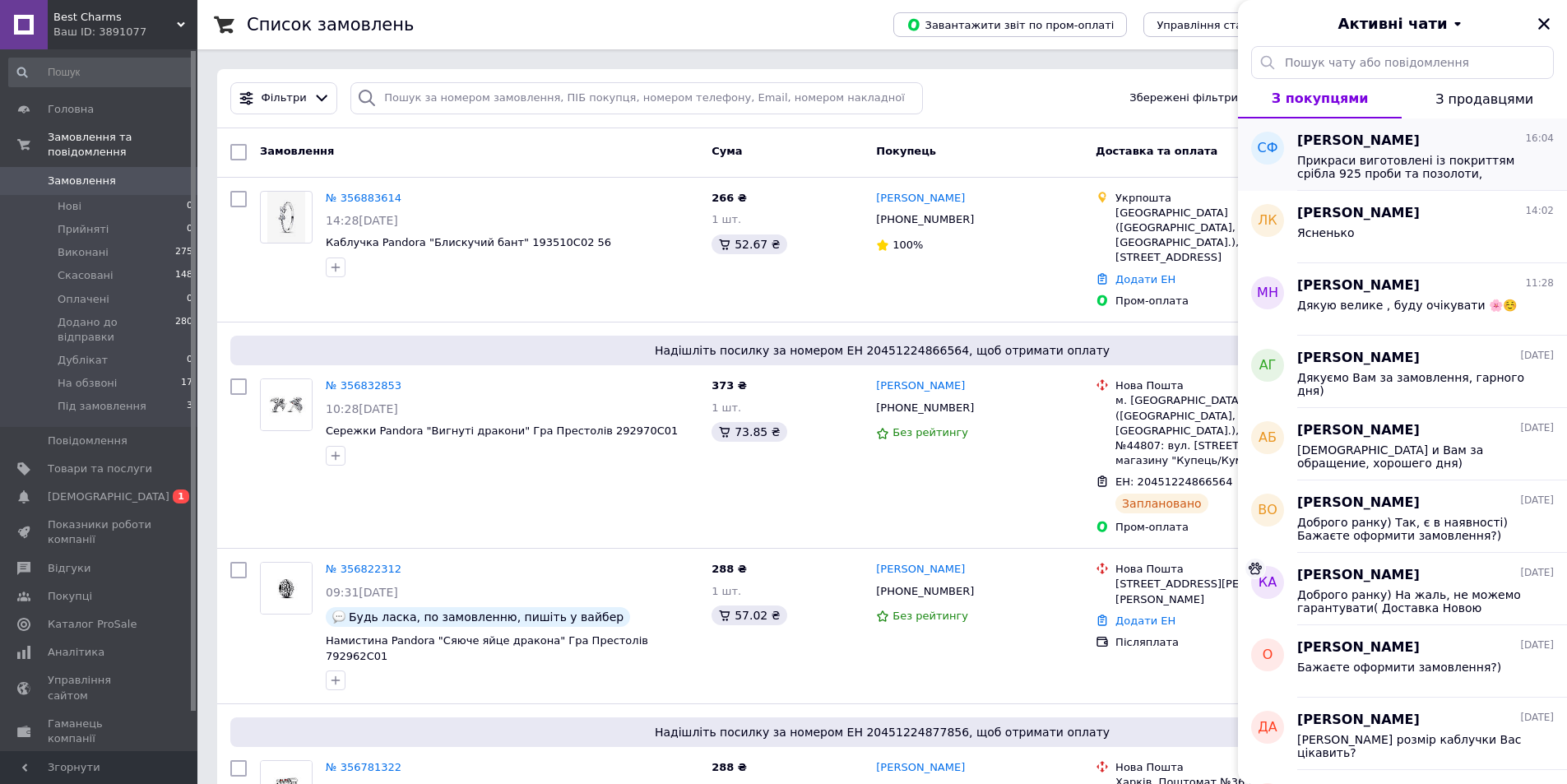
click at [1376, 164] on span "Прикраси виготовлені із покриттям срібла 925 проби та позолоти, обов'язково огл…" at bounding box center [1415, 167] width 233 height 26
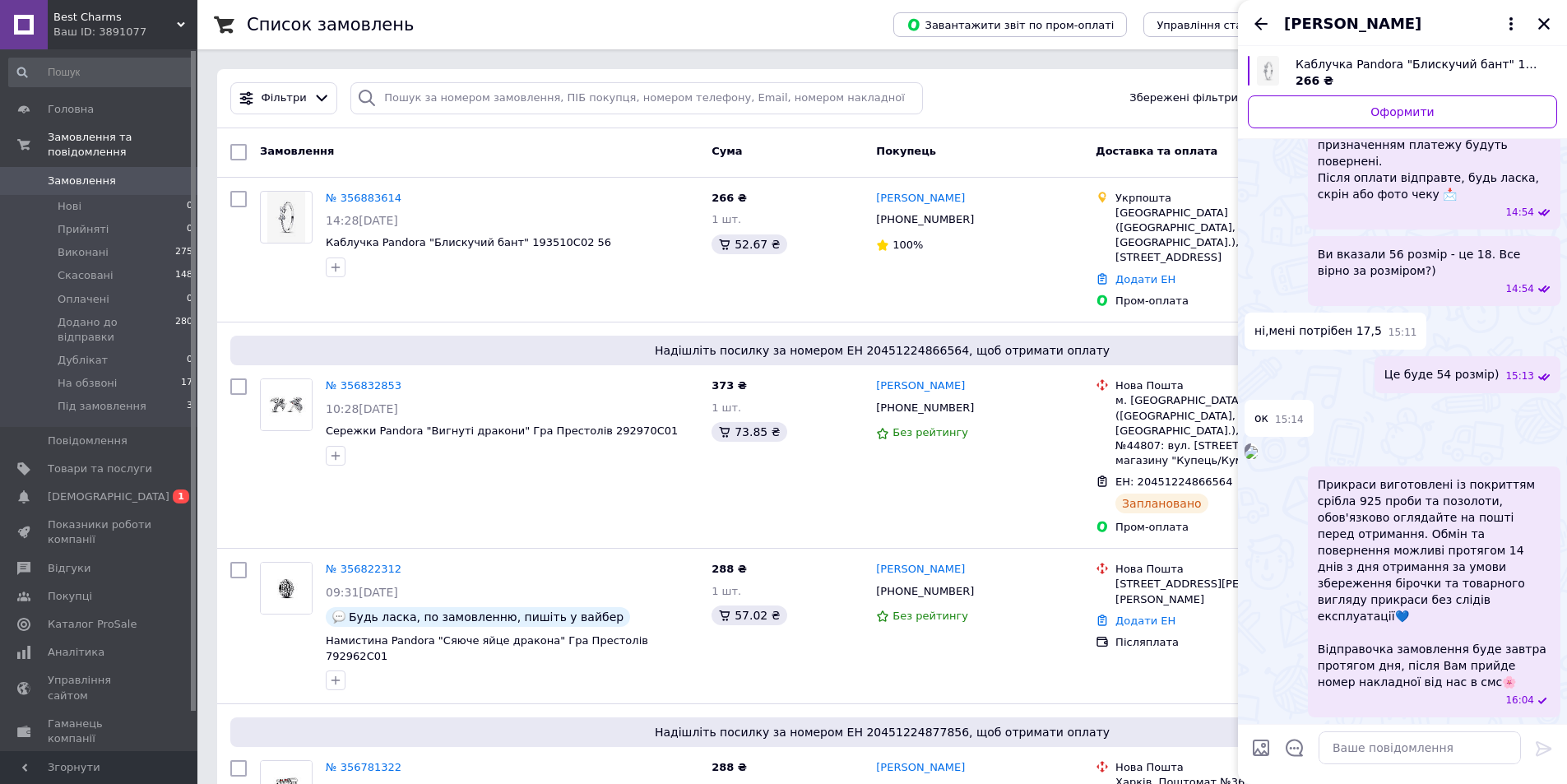
scroll to position [1918, 0]
click at [1257, 21] on icon "Назад" at bounding box center [1261, 24] width 13 height 13
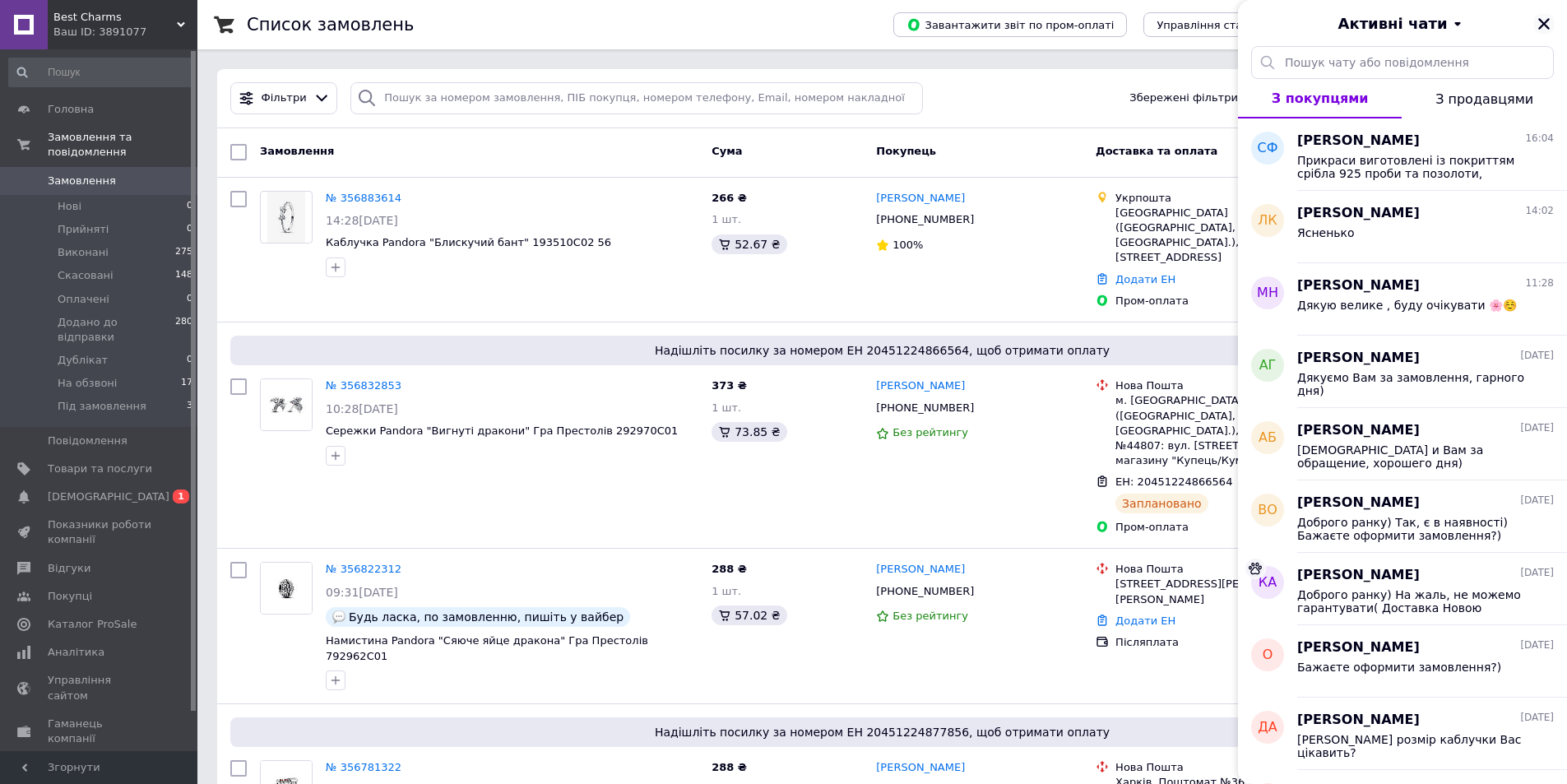
click at [1550, 17] on icon "Закрити" at bounding box center [1544, 24] width 15 height 15
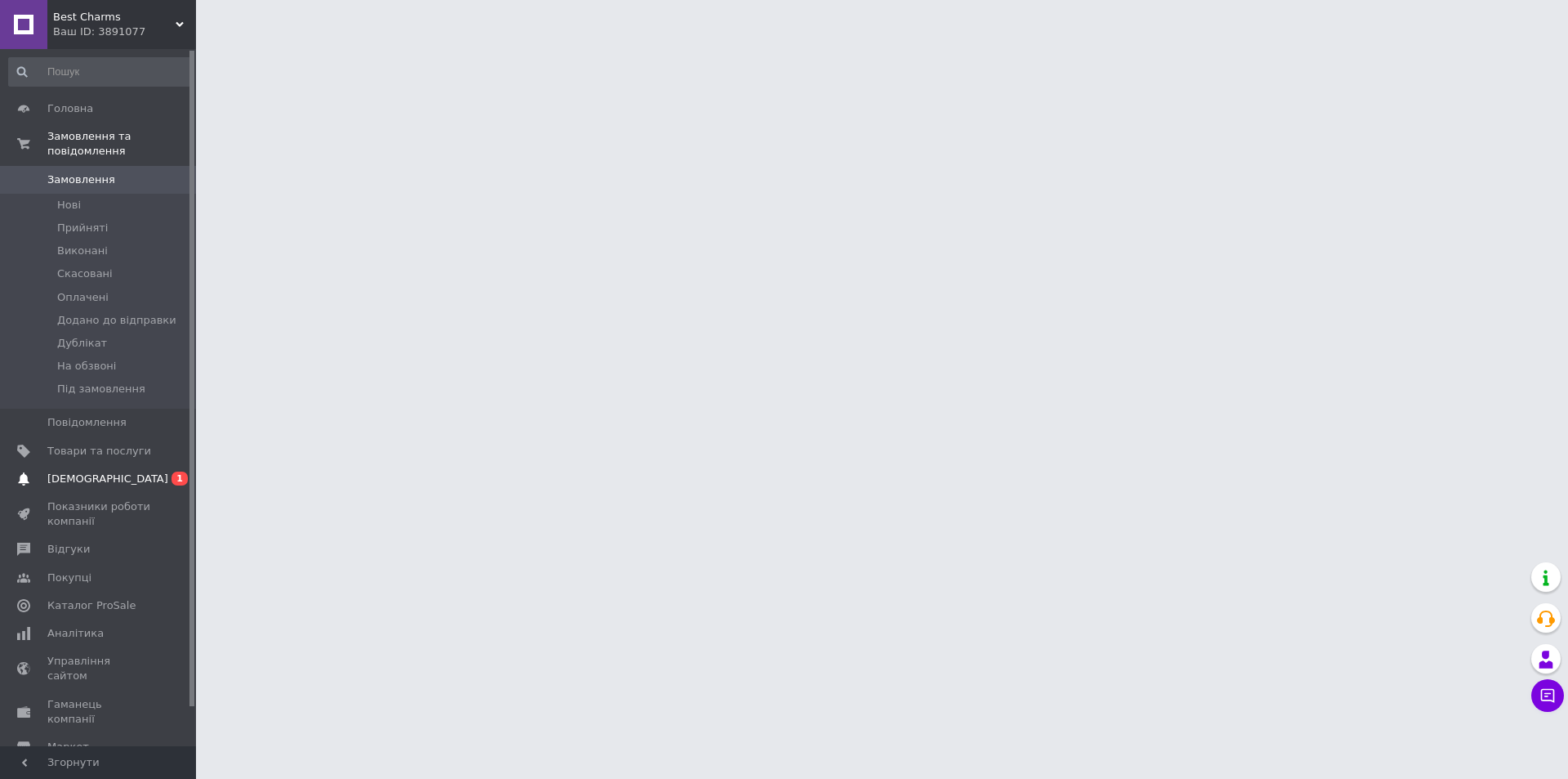
click at [167, 471] on span "0 1" at bounding box center [174, 478] width 45 height 14
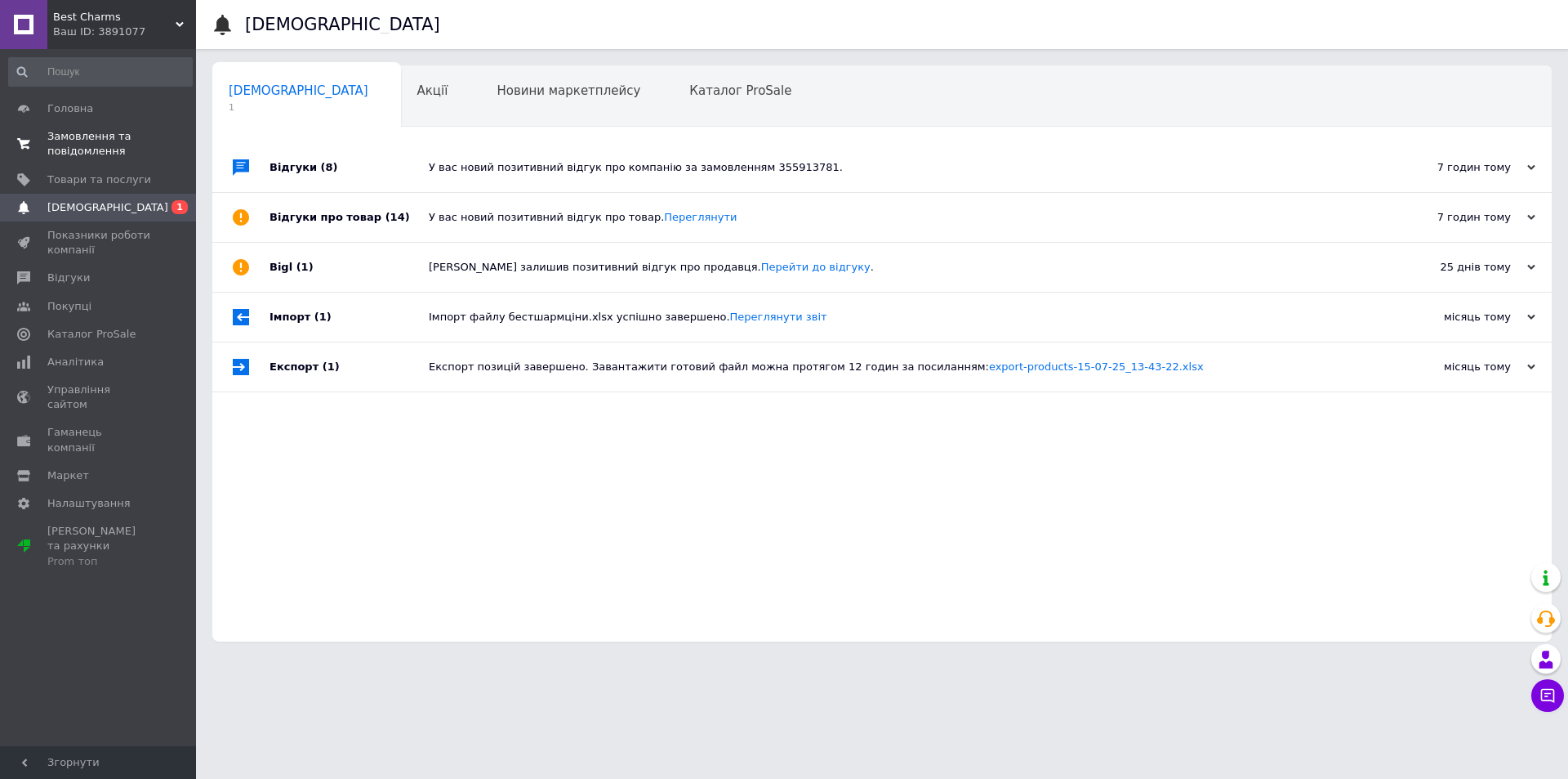
click at [91, 155] on span "Замовлення та повідомлення" at bounding box center [99, 144] width 104 height 29
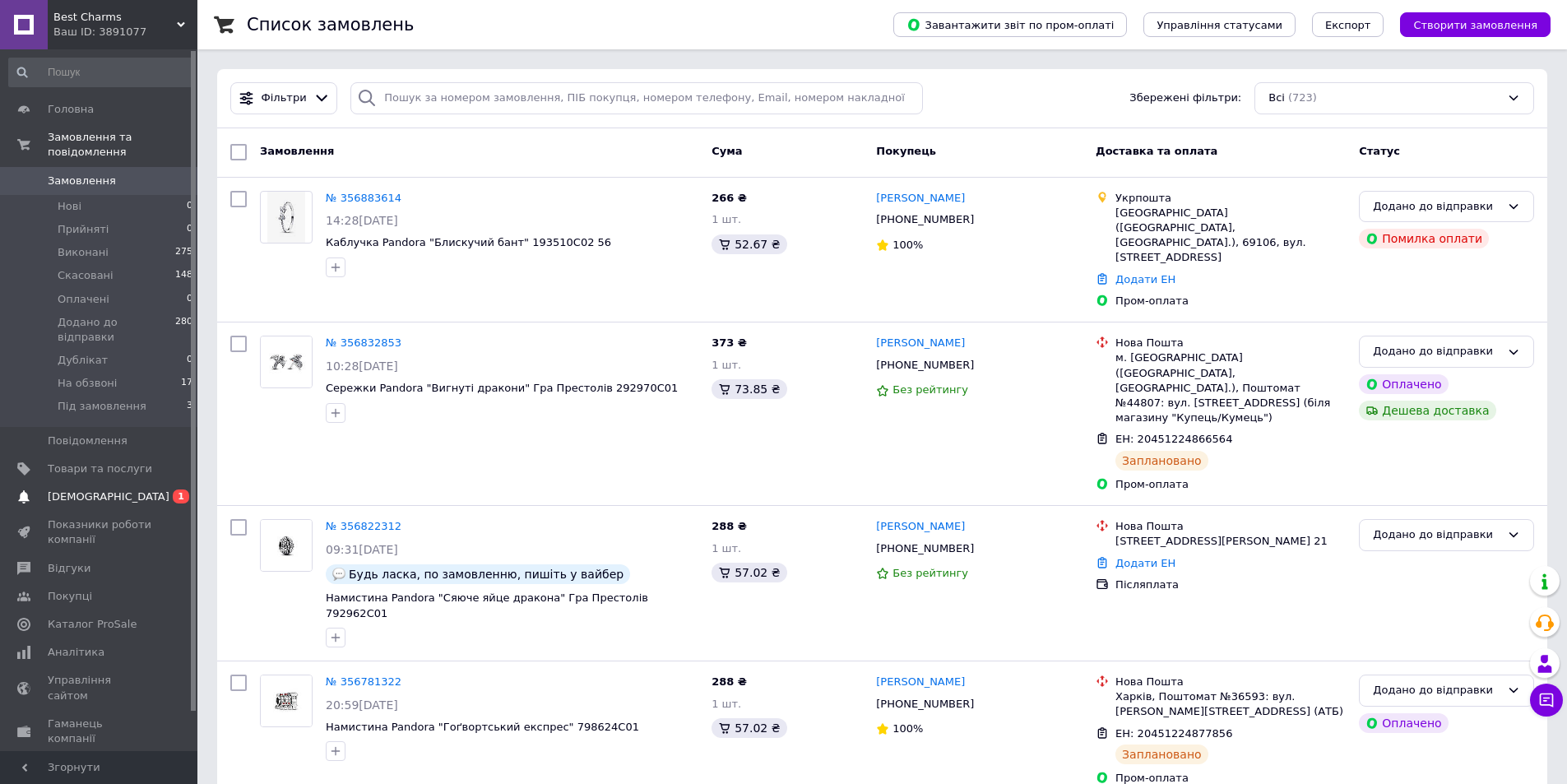
click at [154, 490] on span "0 1" at bounding box center [175, 497] width 46 height 15
